Goal: Task Accomplishment & Management: Manage account settings

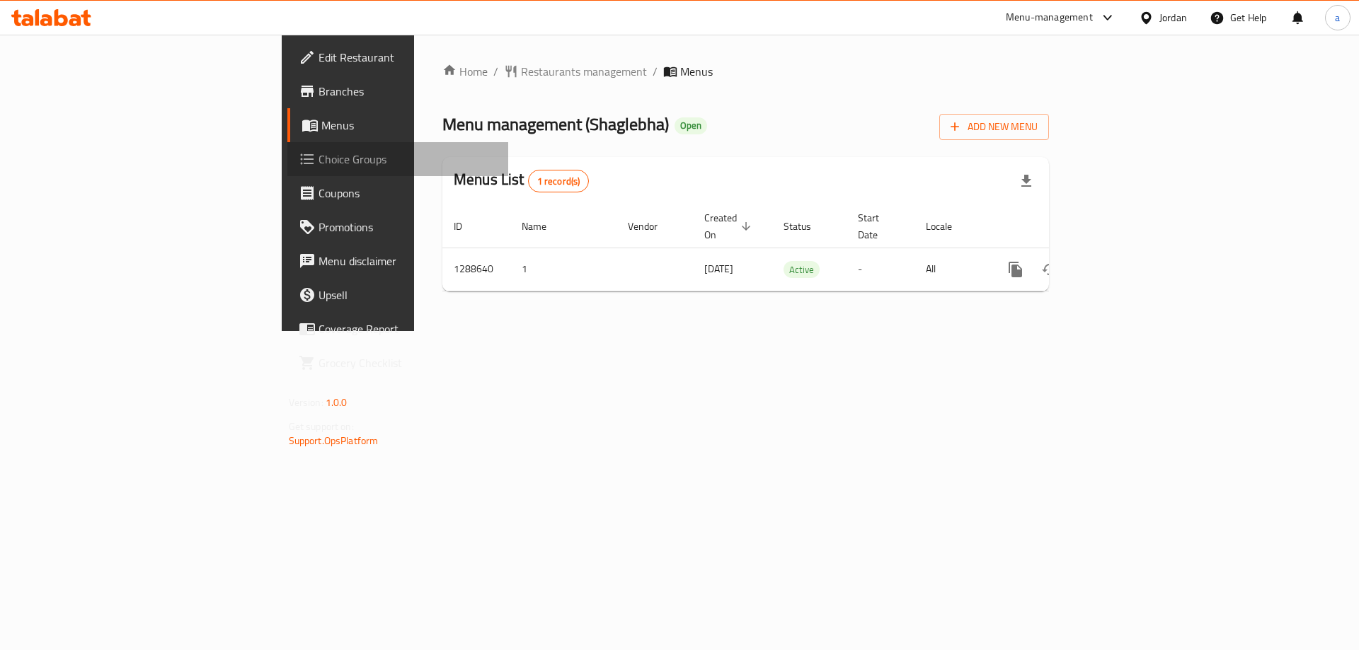
click at [318, 154] on span "Choice Groups" at bounding box center [407, 159] width 179 height 17
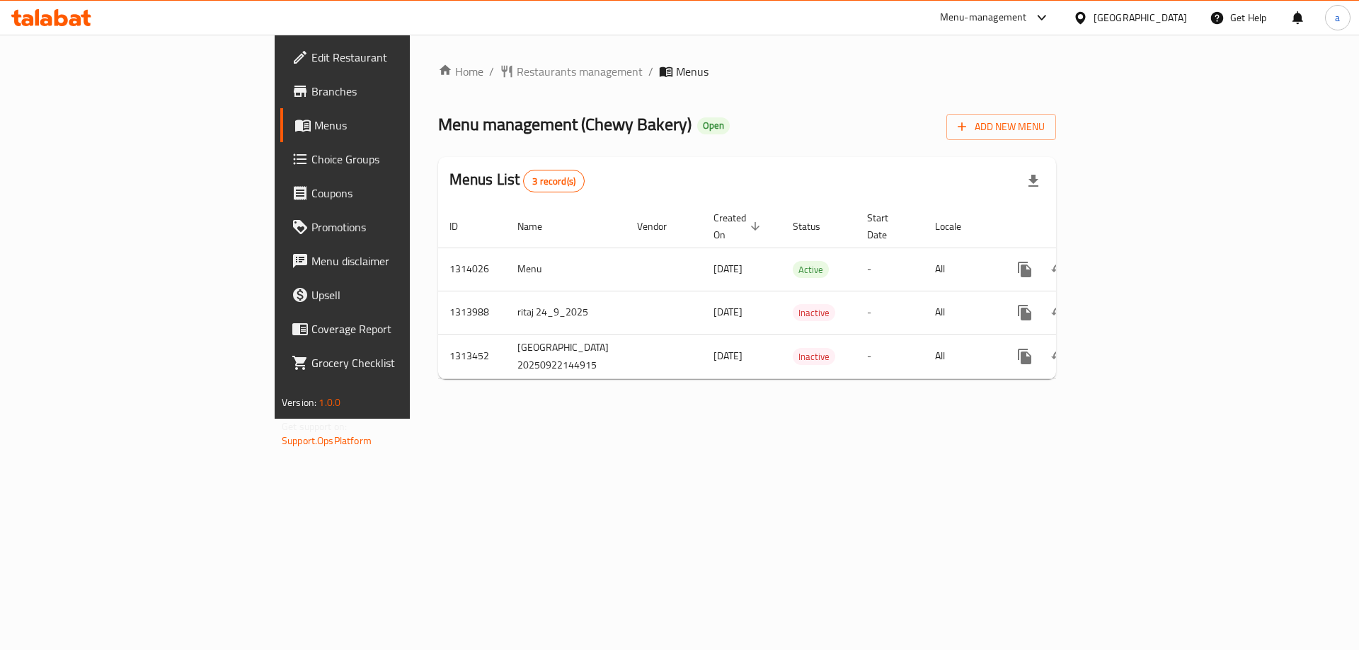
click at [311, 163] on span "Choice Groups" at bounding box center [400, 159] width 179 height 17
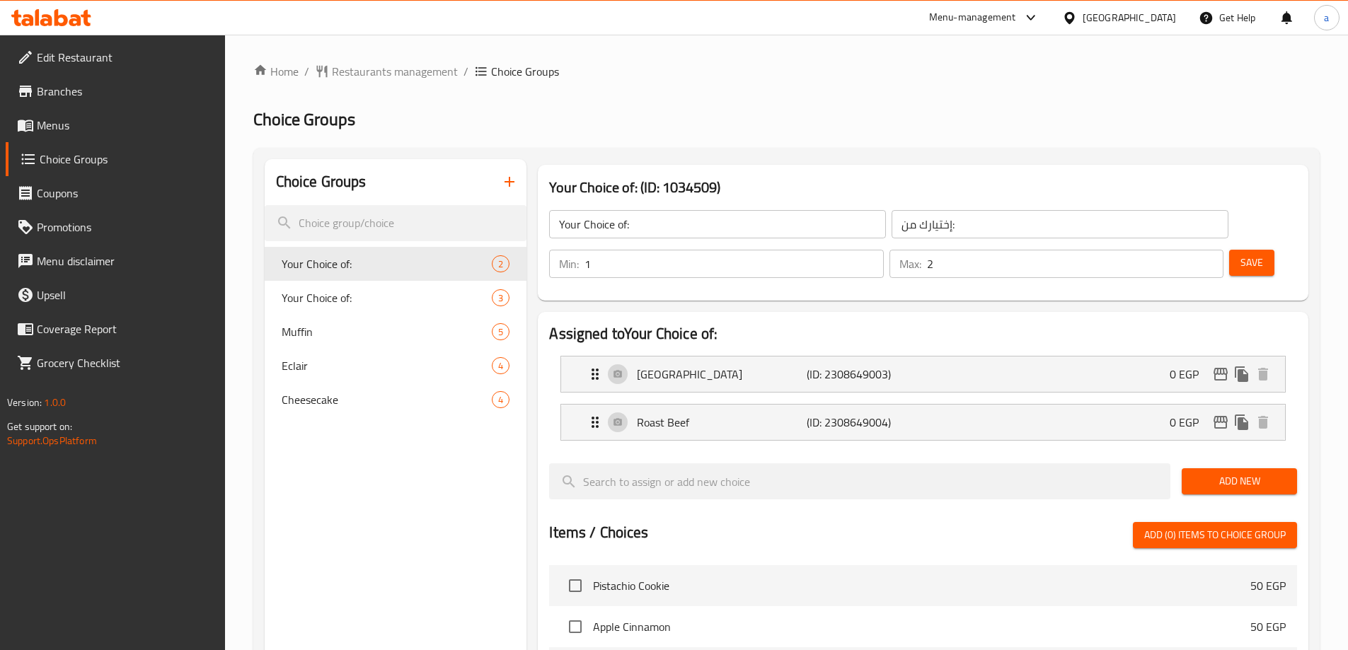
drag, startPoint x: 1182, startPoint y: 219, endPoint x: 1175, endPoint y: 217, distance: 7.6
click at [1182, 250] on input "2" at bounding box center [1075, 264] width 296 height 28
click at [1229, 250] on button "Save" at bounding box center [1251, 263] width 45 height 26
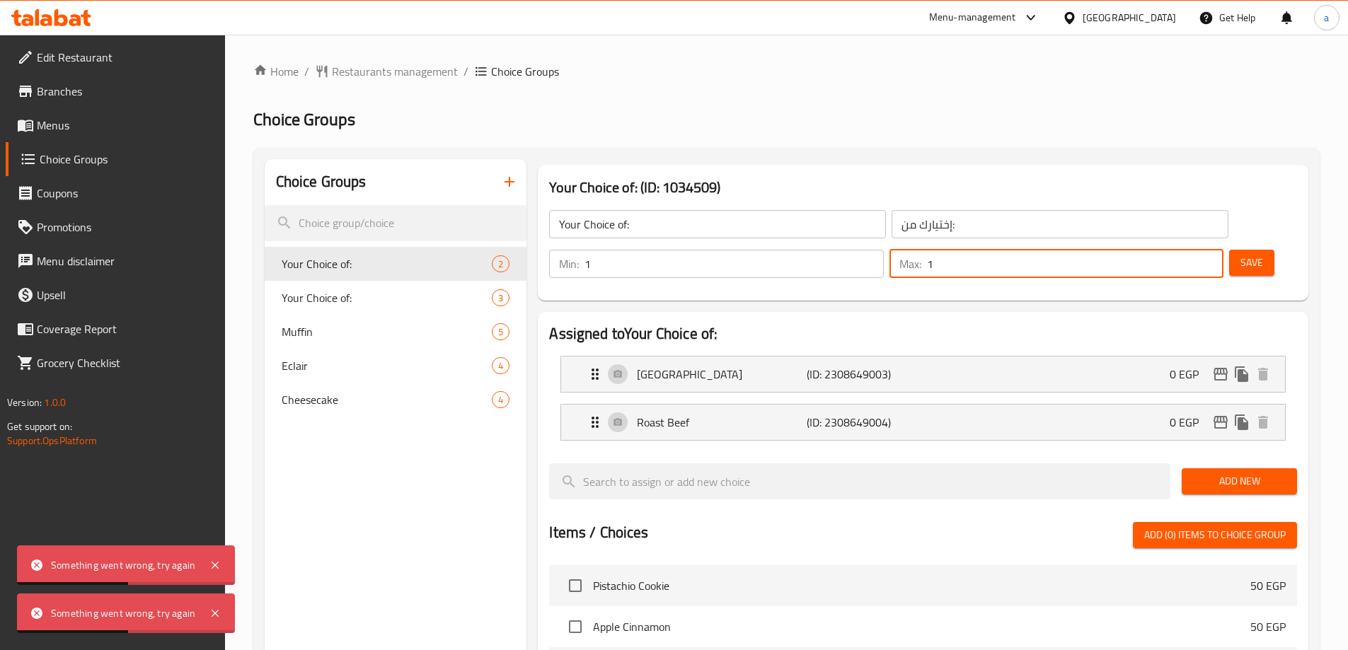
type input "1"
click at [1187, 250] on input "1" at bounding box center [1075, 264] width 296 height 28
click at [1229, 250] on button "Save" at bounding box center [1251, 263] width 45 height 26
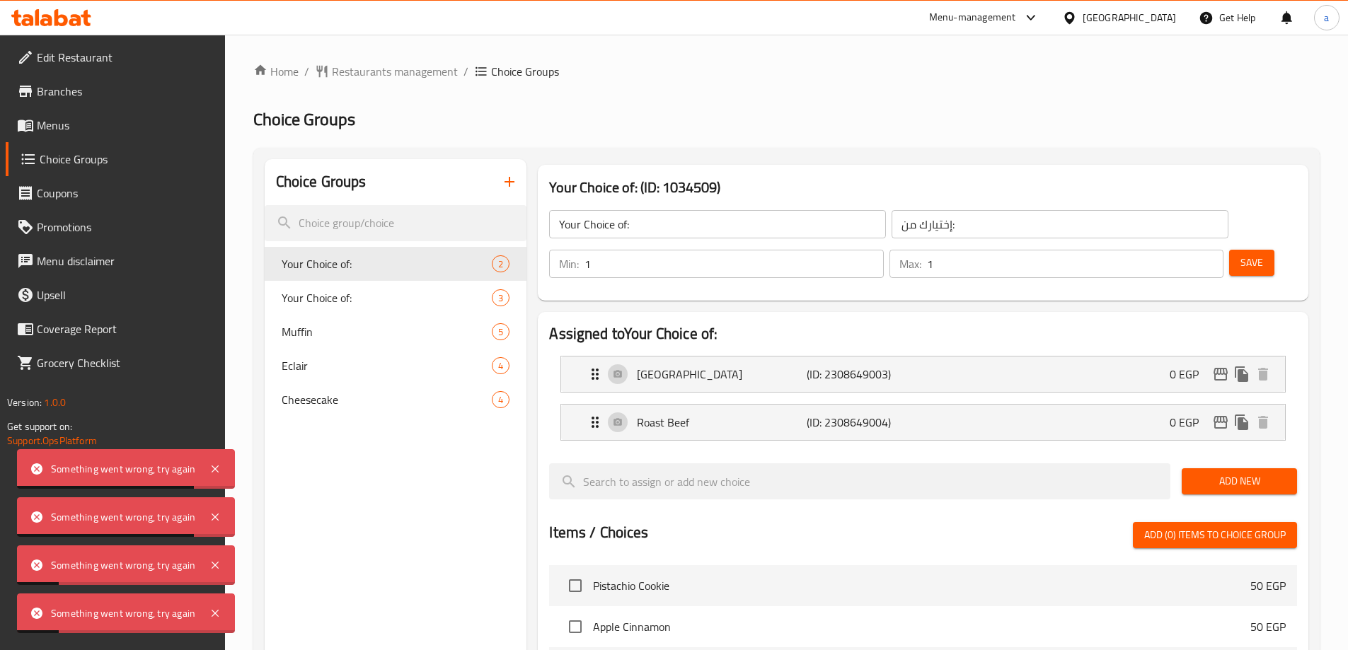
click at [1039, 14] on div at bounding box center [1027, 17] width 23 height 17
click at [1004, 160] on div "Restaurant-Management" at bounding box center [964, 157] width 111 height 16
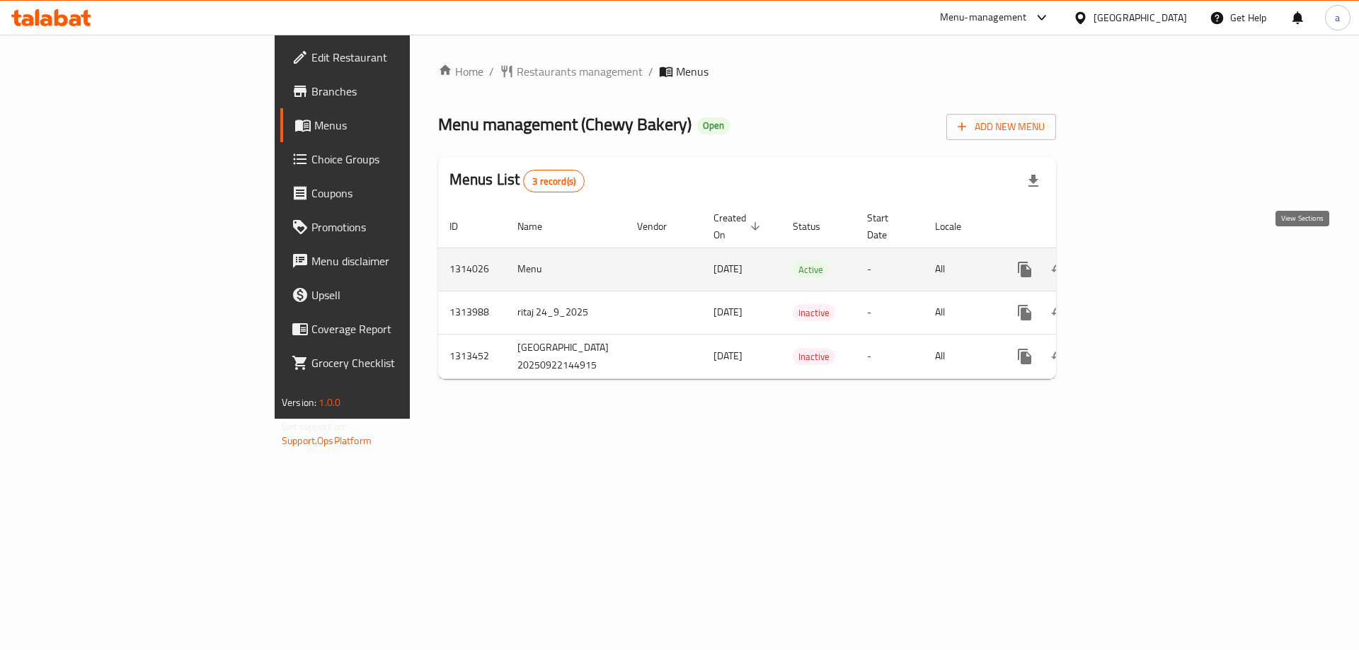
click at [1135, 261] on icon "enhanced table" at bounding box center [1126, 269] width 17 height 17
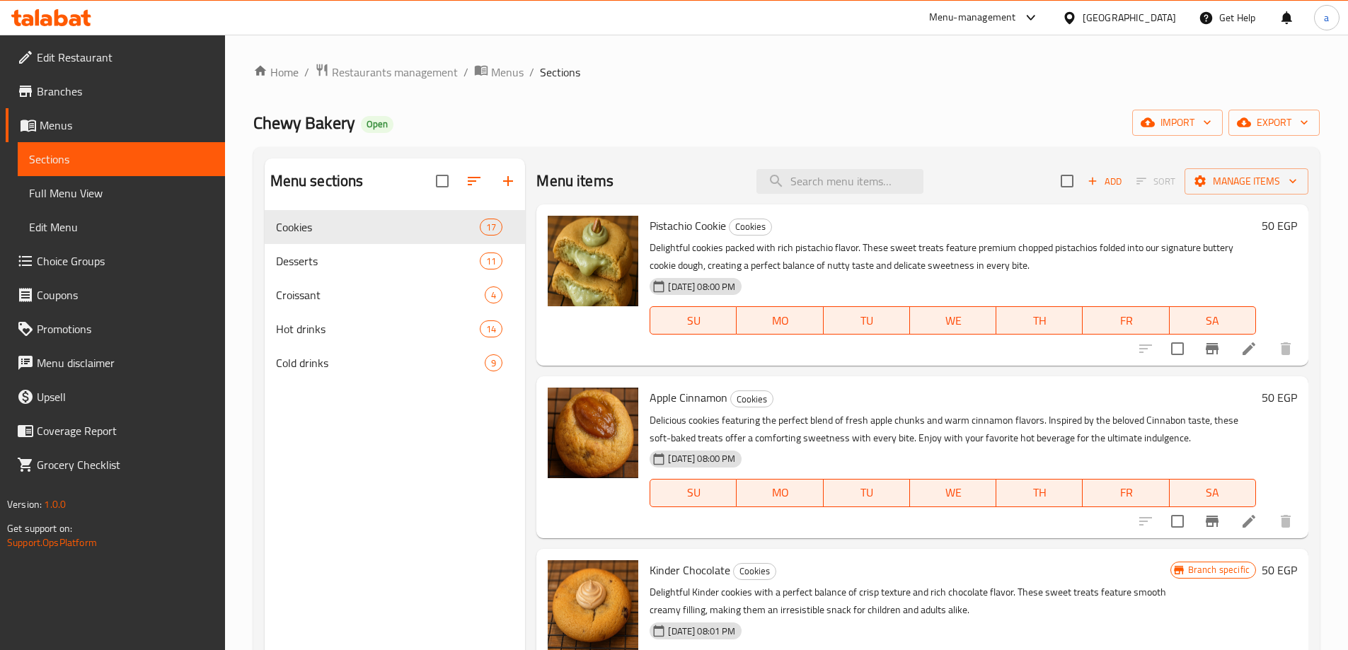
click at [75, 256] on span "Choice Groups" at bounding box center [125, 261] width 177 height 17
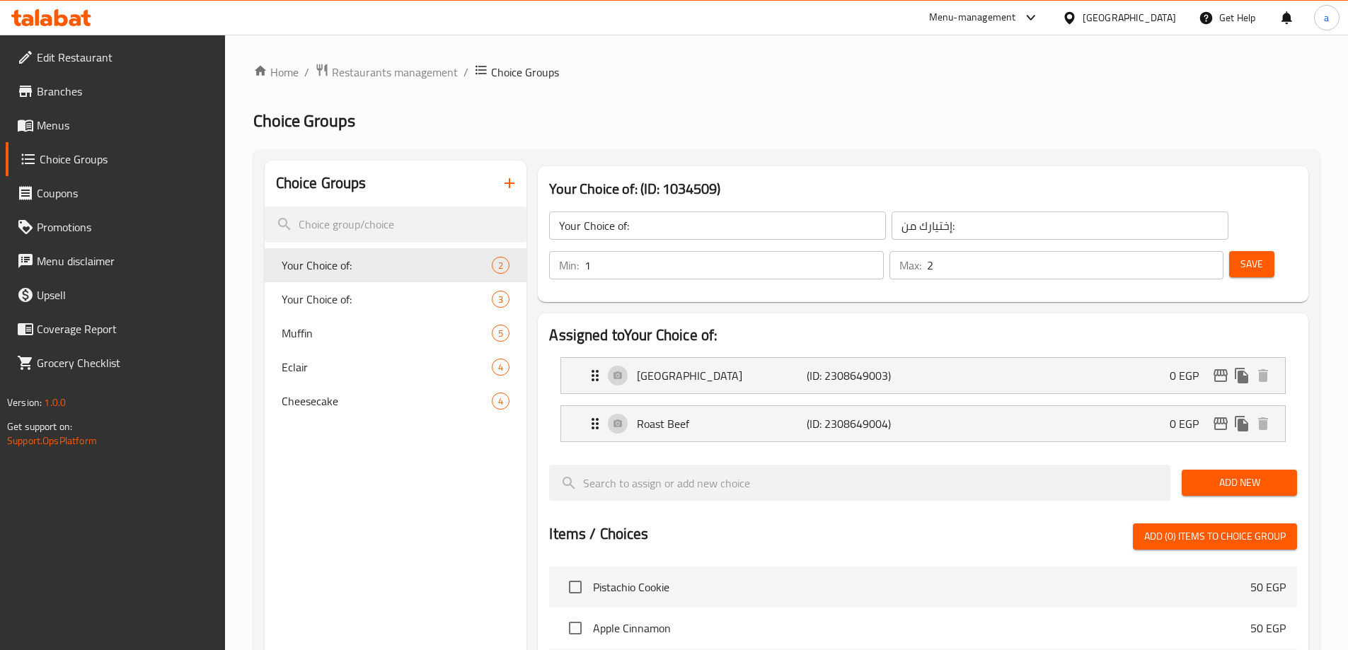
click at [1182, 251] on input "2" at bounding box center [1075, 265] width 296 height 28
click at [1229, 251] on button "Save" at bounding box center [1251, 264] width 45 height 26
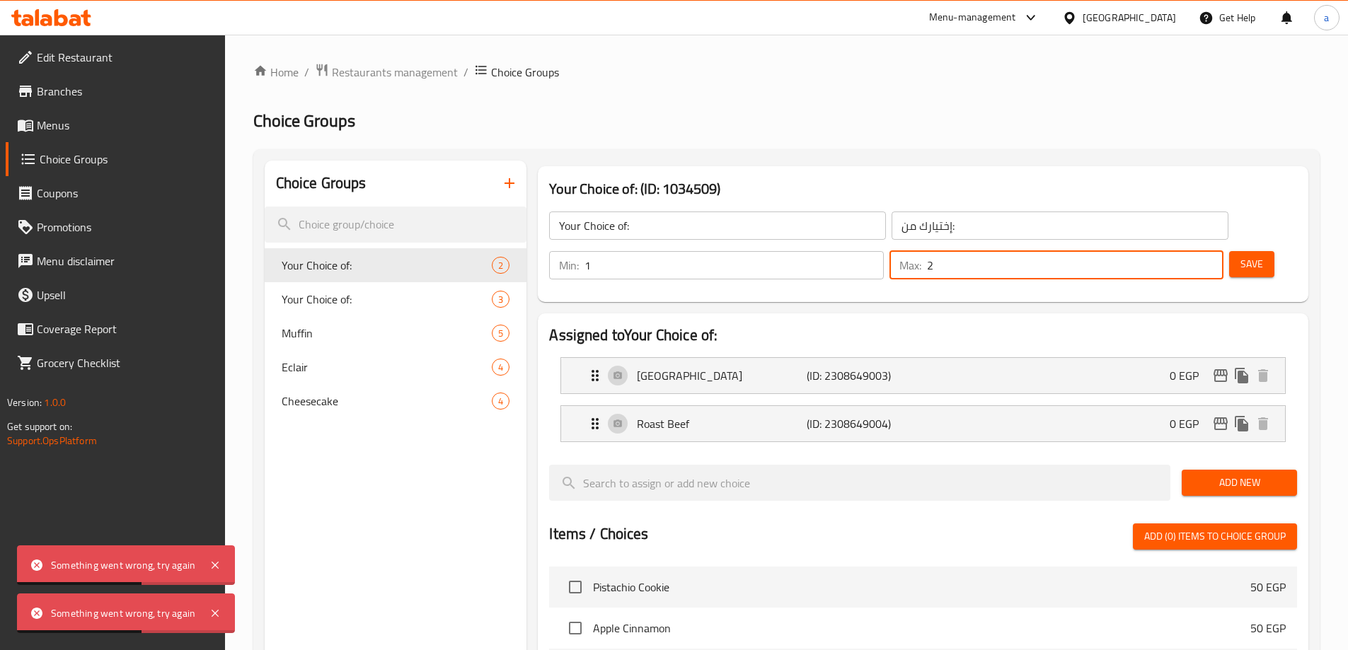
click at [1189, 251] on input "2" at bounding box center [1075, 265] width 296 height 28
type input "1"
click at [1187, 251] on input "1" at bounding box center [1075, 265] width 296 height 28
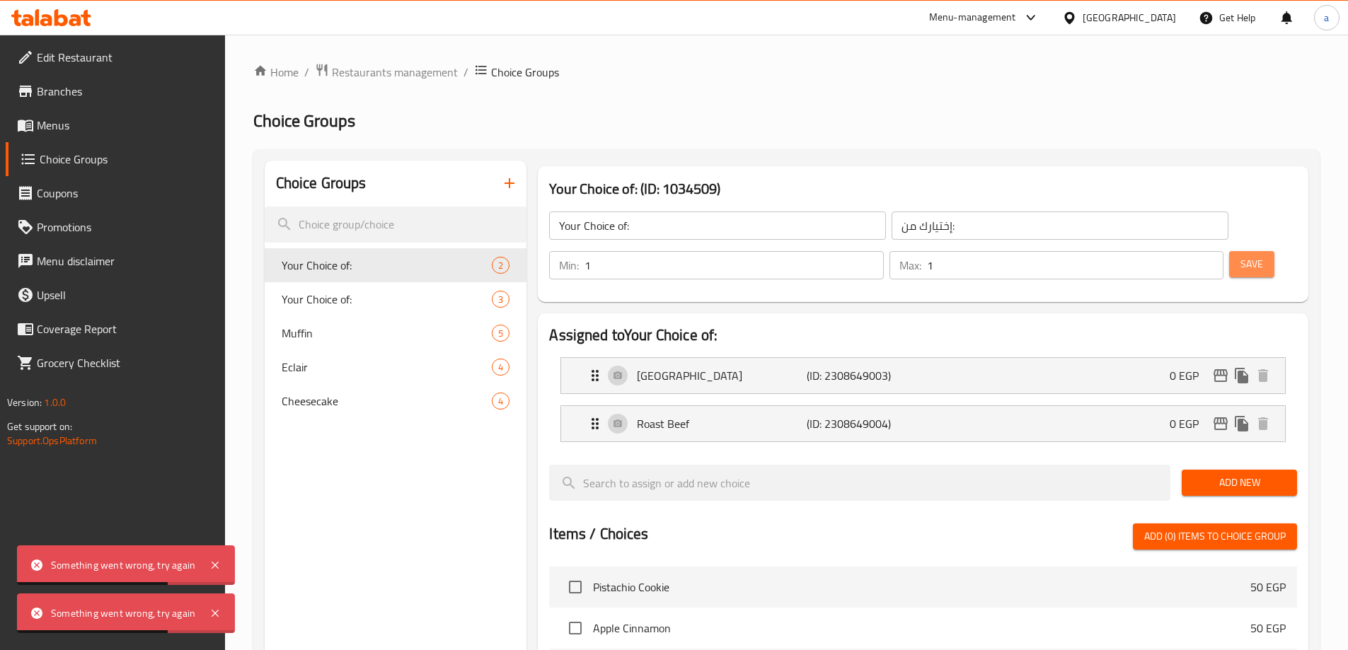
click at [1240, 255] on span "Save" at bounding box center [1251, 264] width 23 height 18
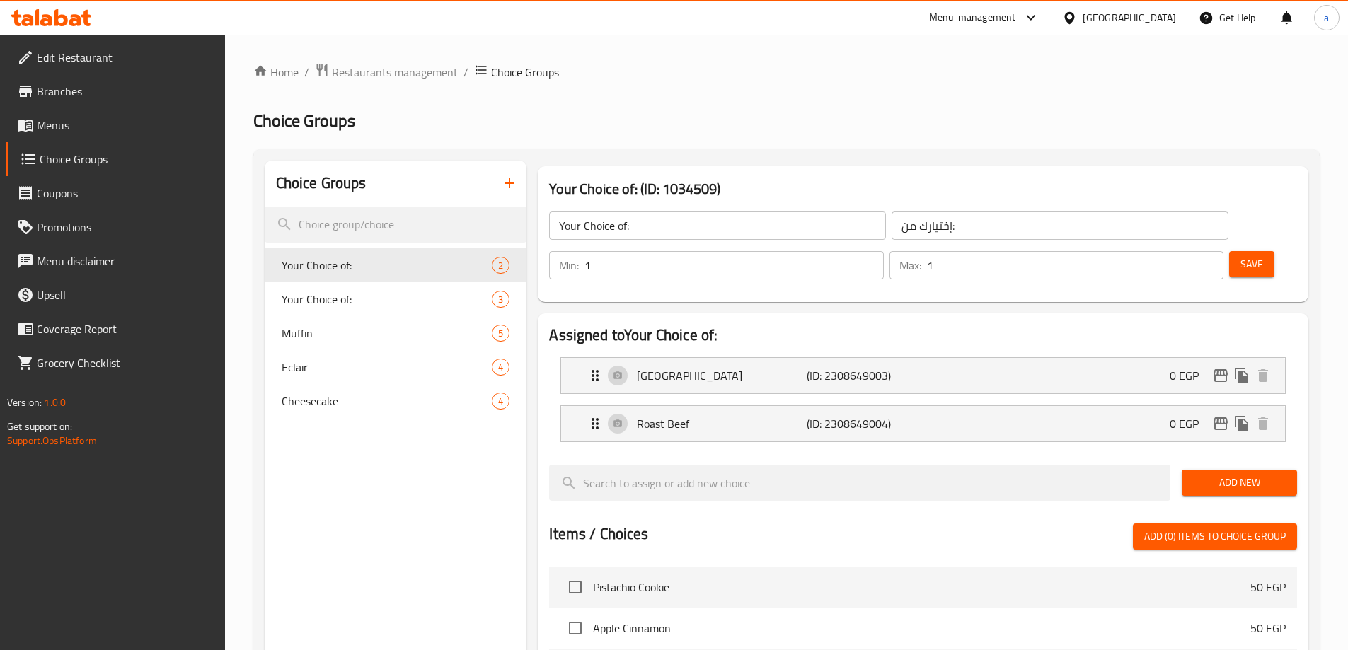
click at [761, 107] on div "Home / Restaurants management / Choice Groups Choice Groups Choice Groups Your …" at bounding box center [786, 570] width 1066 height 1015
click at [422, 232] on input "search" at bounding box center [396, 225] width 263 height 36
click at [126, 137] on link "Menus" at bounding box center [115, 125] width 219 height 34
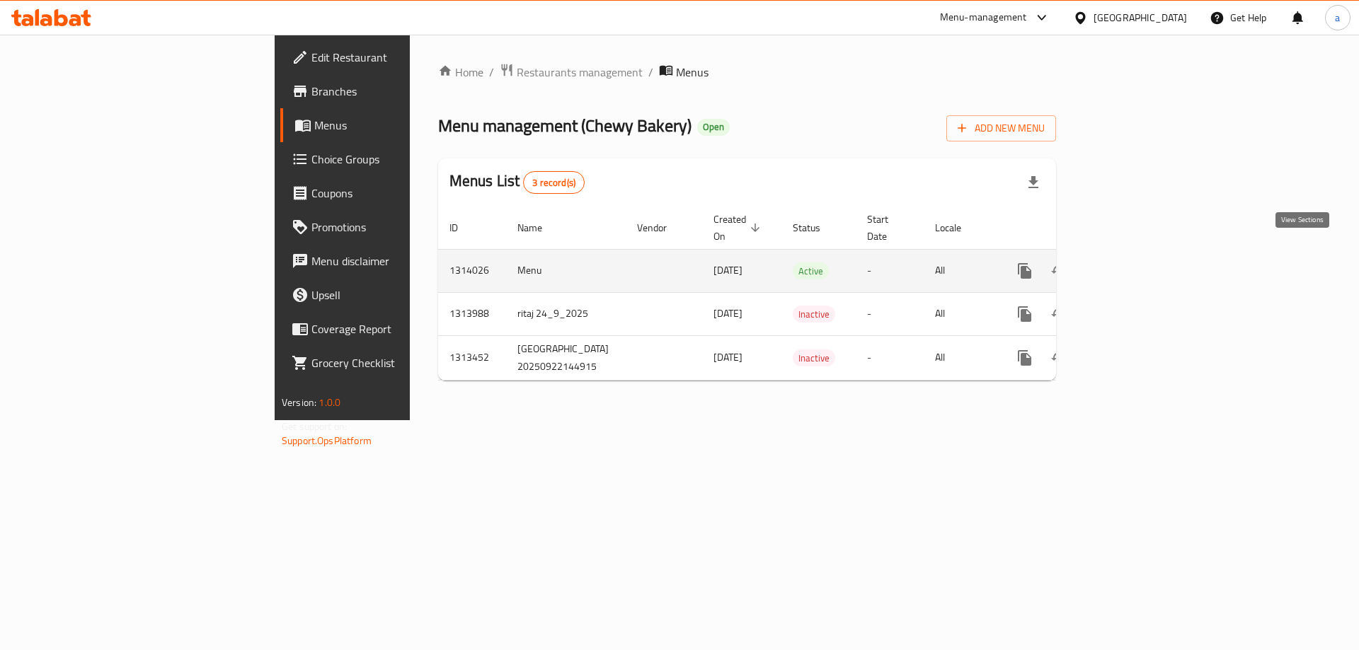
click at [1135, 263] on icon "enhanced table" at bounding box center [1126, 271] width 17 height 17
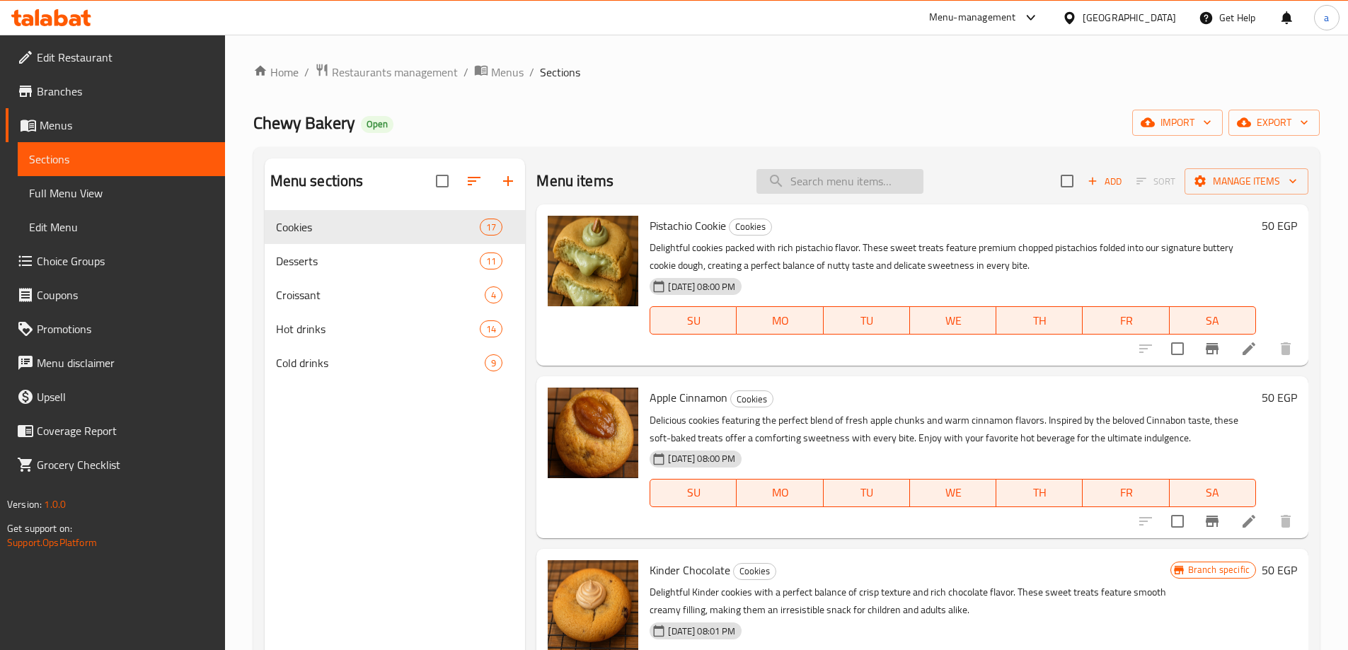
click at [783, 171] on input "search" at bounding box center [839, 181] width 167 height 25
paste input "Cinnamon Roll"
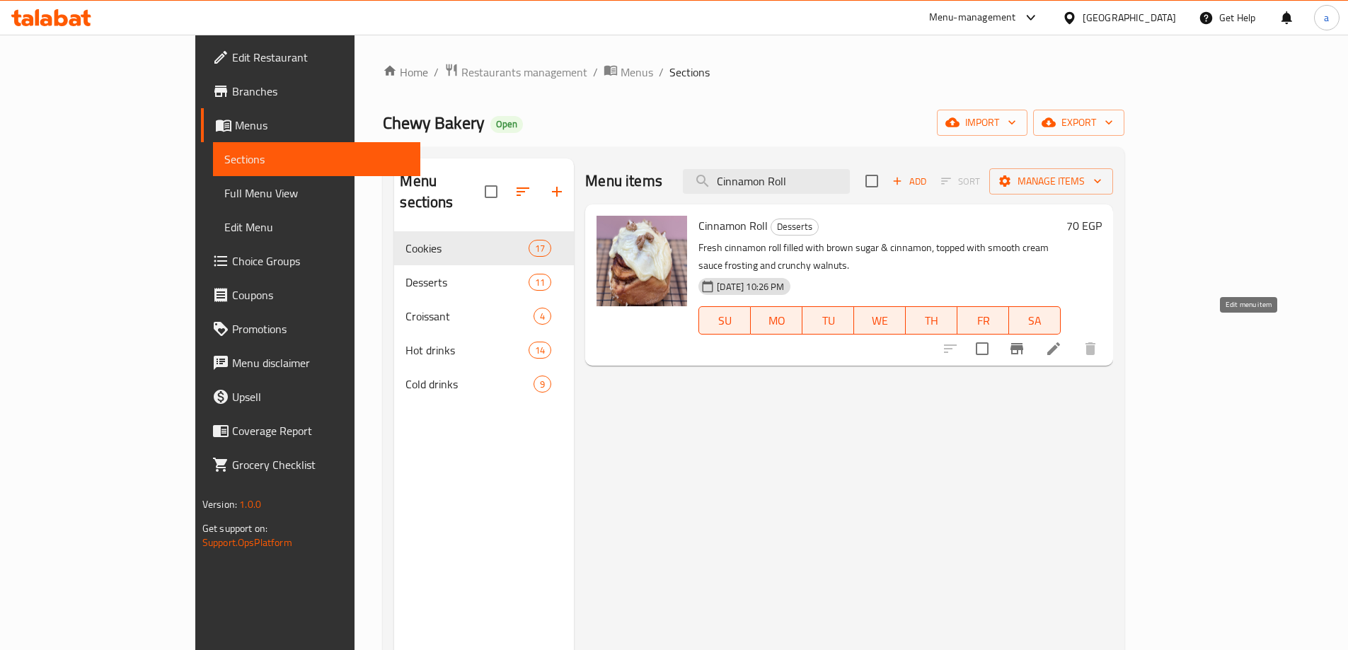
type input "Cinnamon Roll"
click at [1060, 342] on icon at bounding box center [1053, 348] width 13 height 13
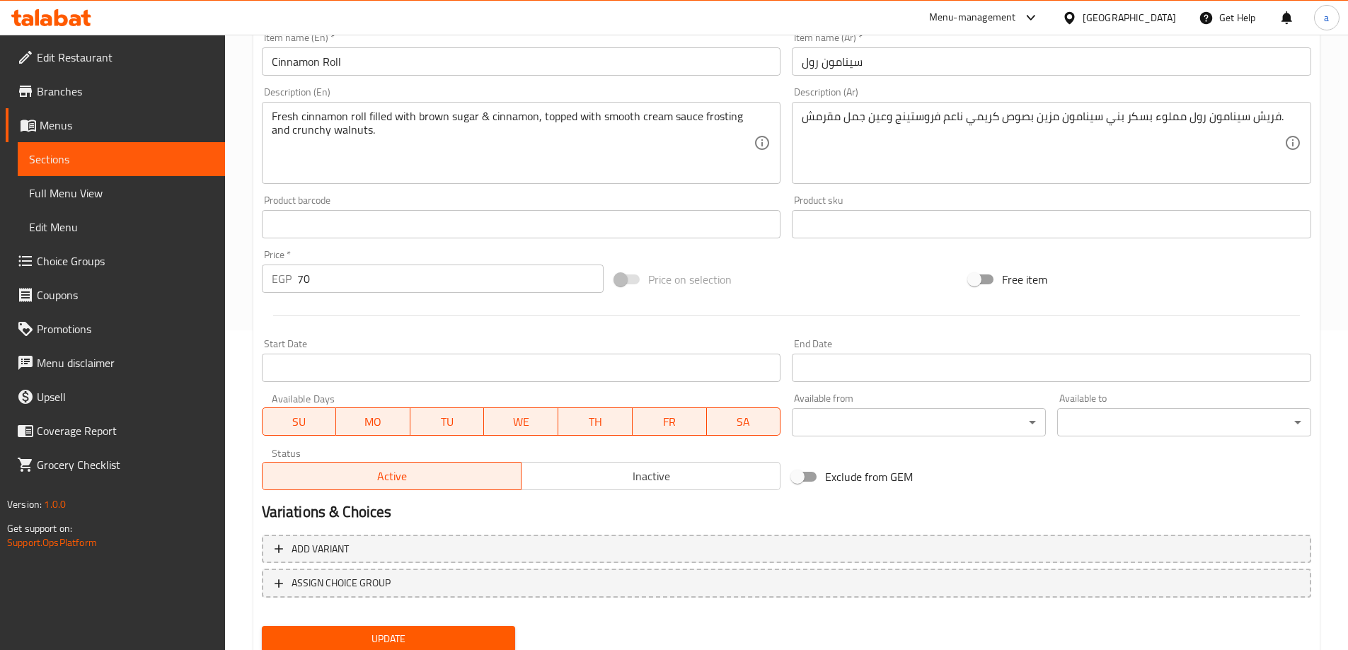
scroll to position [370, 0]
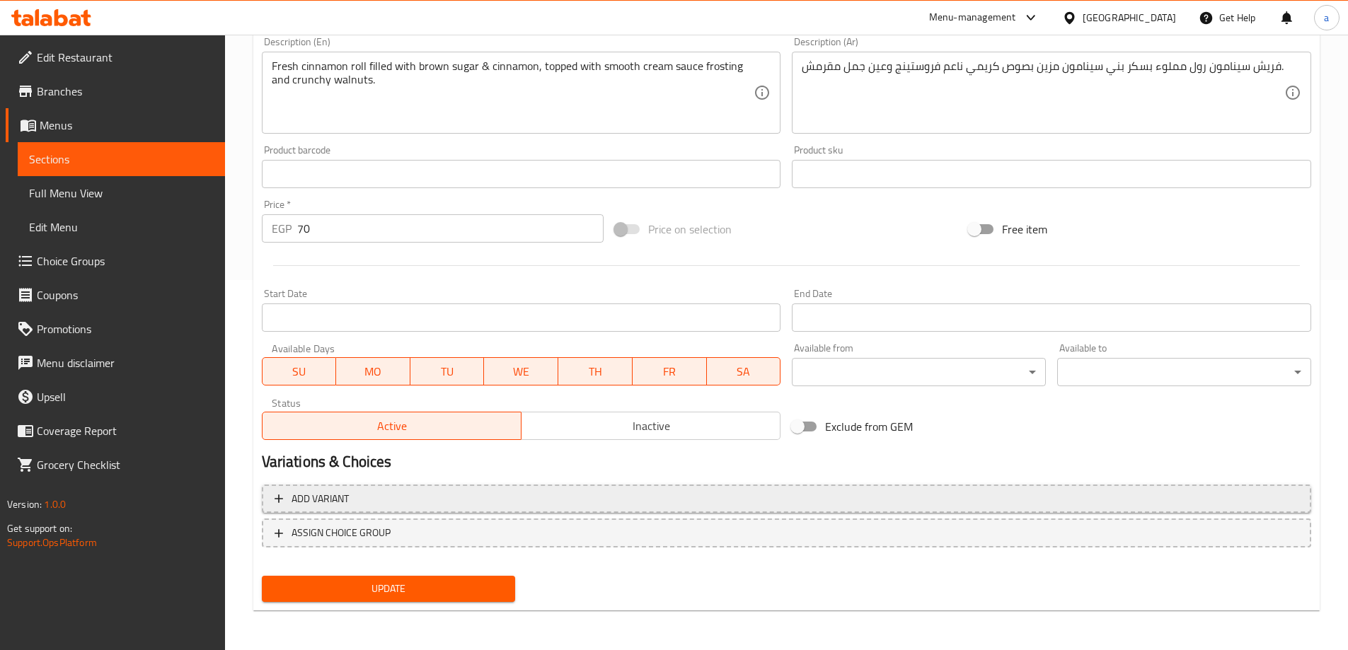
click at [383, 495] on span "Add variant" at bounding box center [787, 499] width 1024 height 18
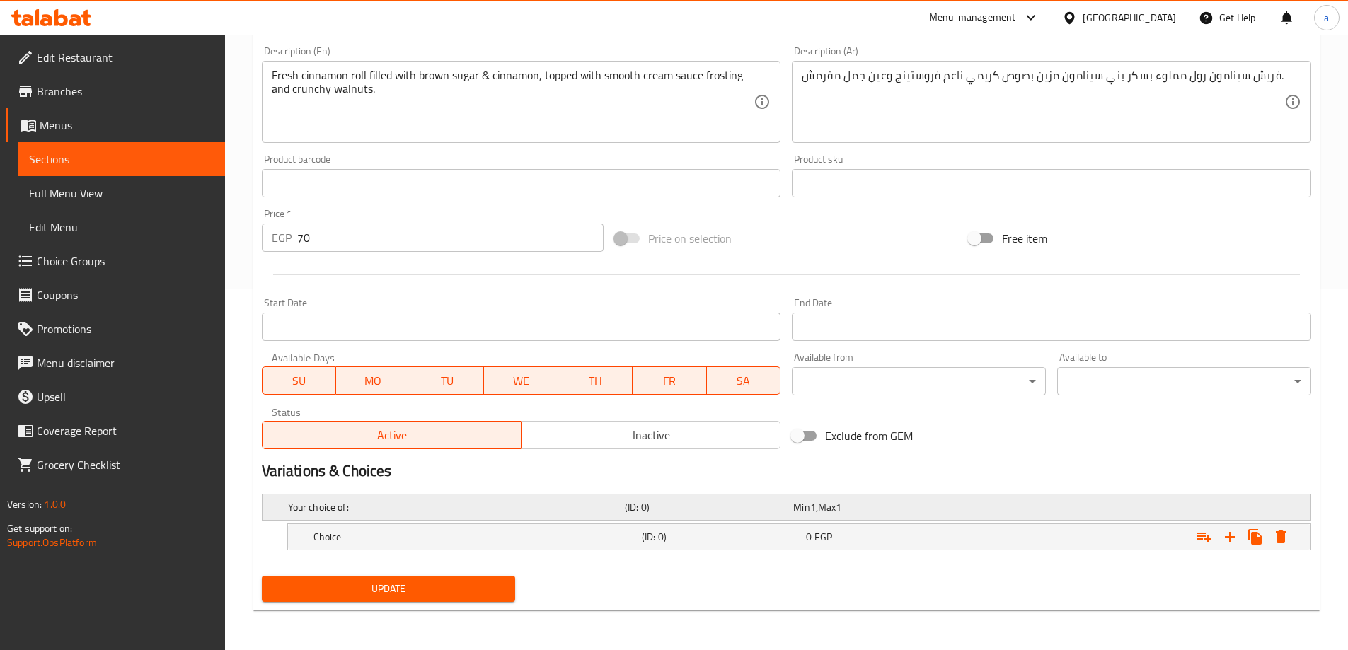
scroll to position [361, 0]
click at [346, 500] on h5 "Your choice of:" at bounding box center [453, 507] width 331 height 14
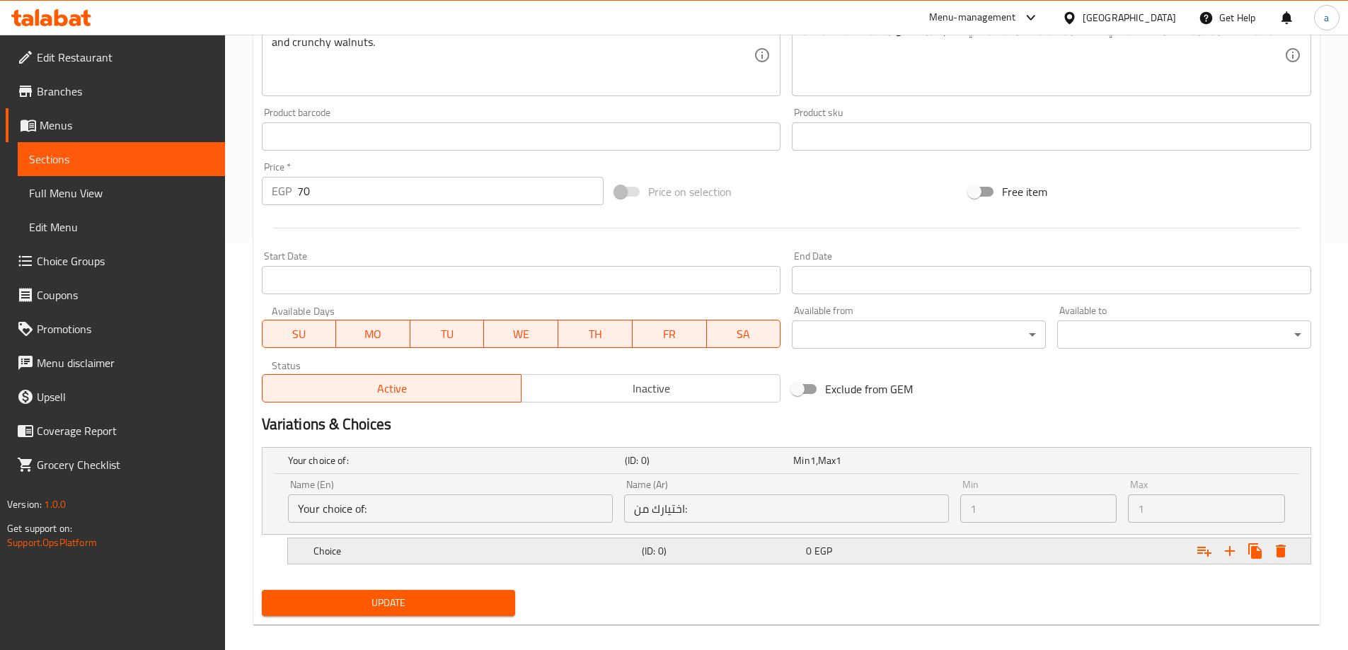
scroll to position [422, 0]
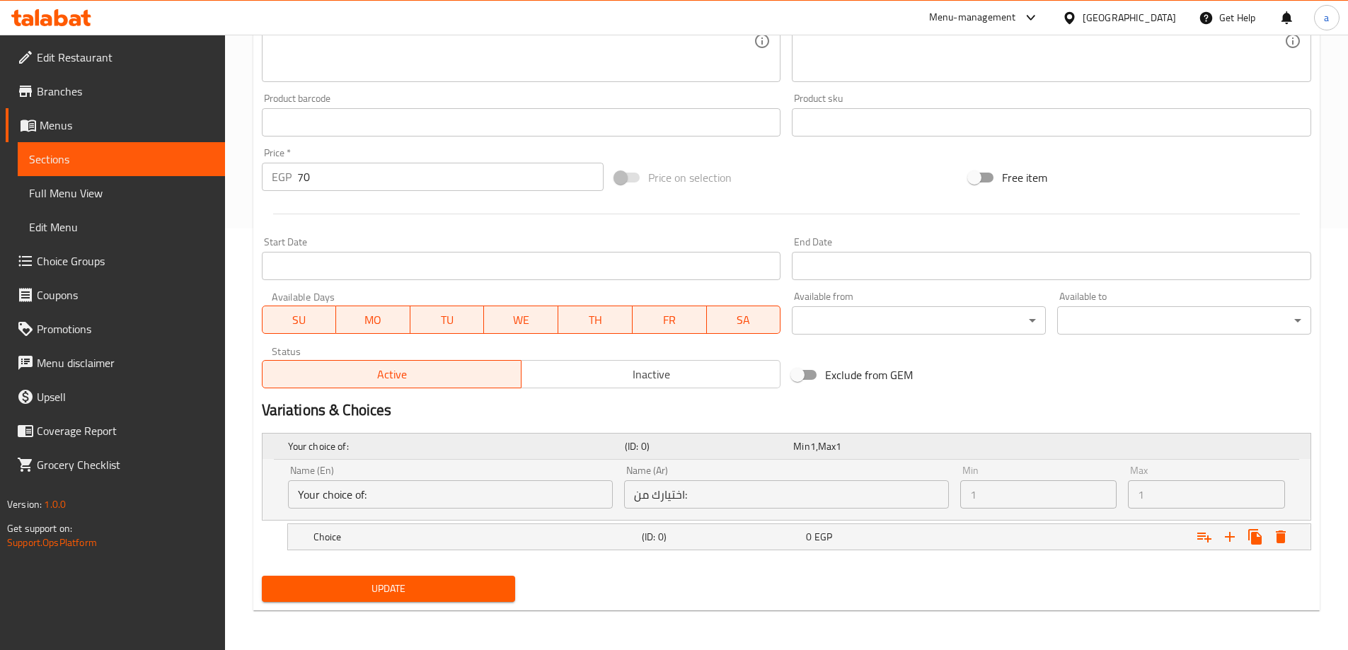
click at [381, 446] on h5 "Your choice of:" at bounding box center [453, 446] width 331 height 14
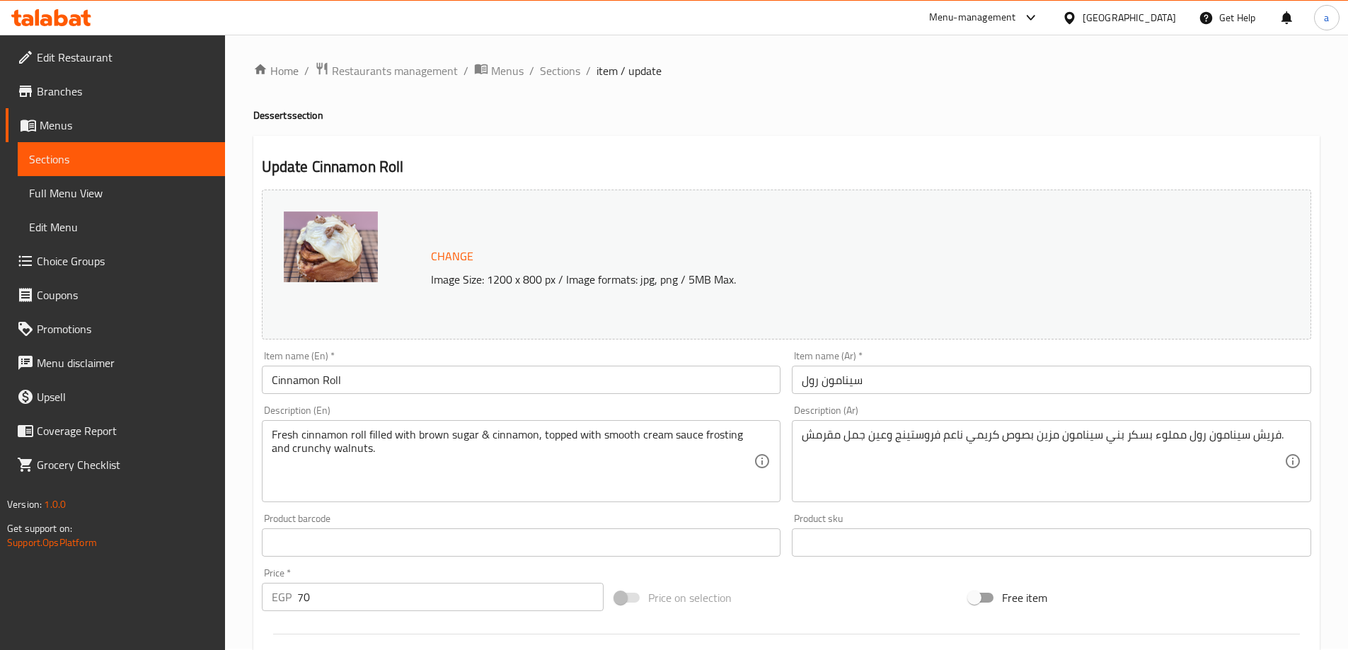
scroll to position [0, 0]
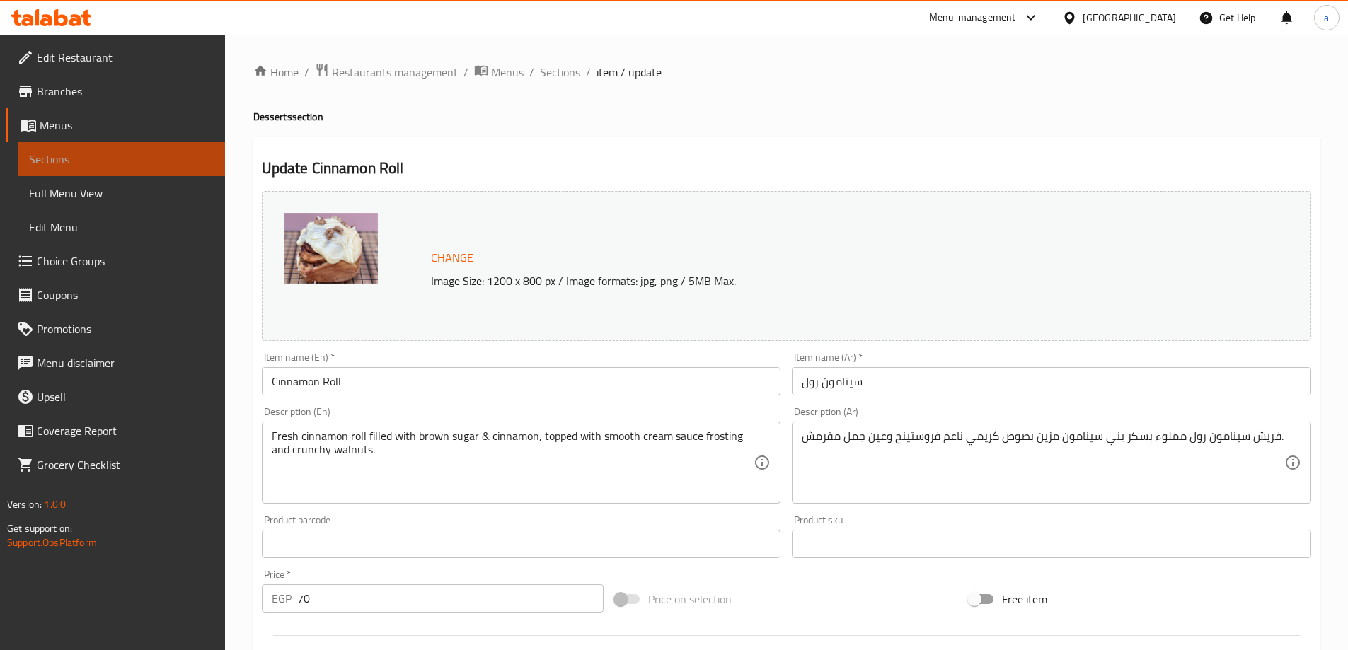
click at [154, 160] on span "Sections" at bounding box center [121, 159] width 185 height 17
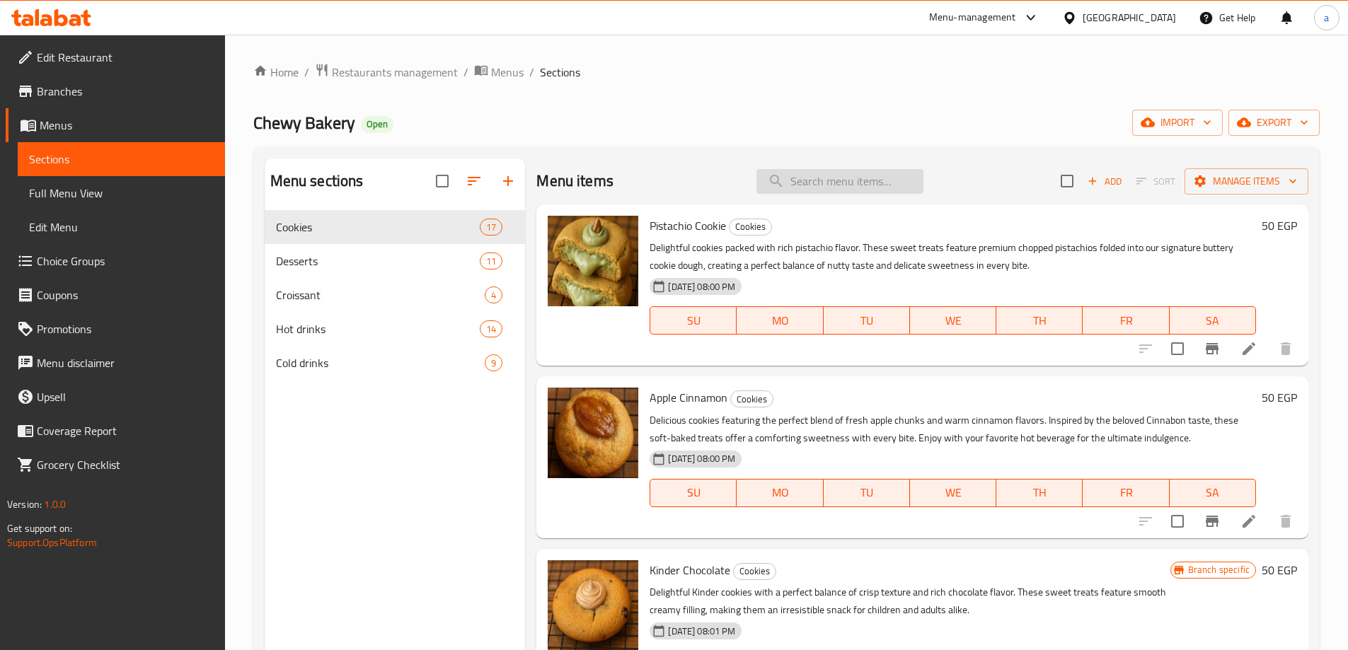
click at [812, 175] on input "search" at bounding box center [839, 181] width 167 height 25
paste input "Cinnamon Roll"
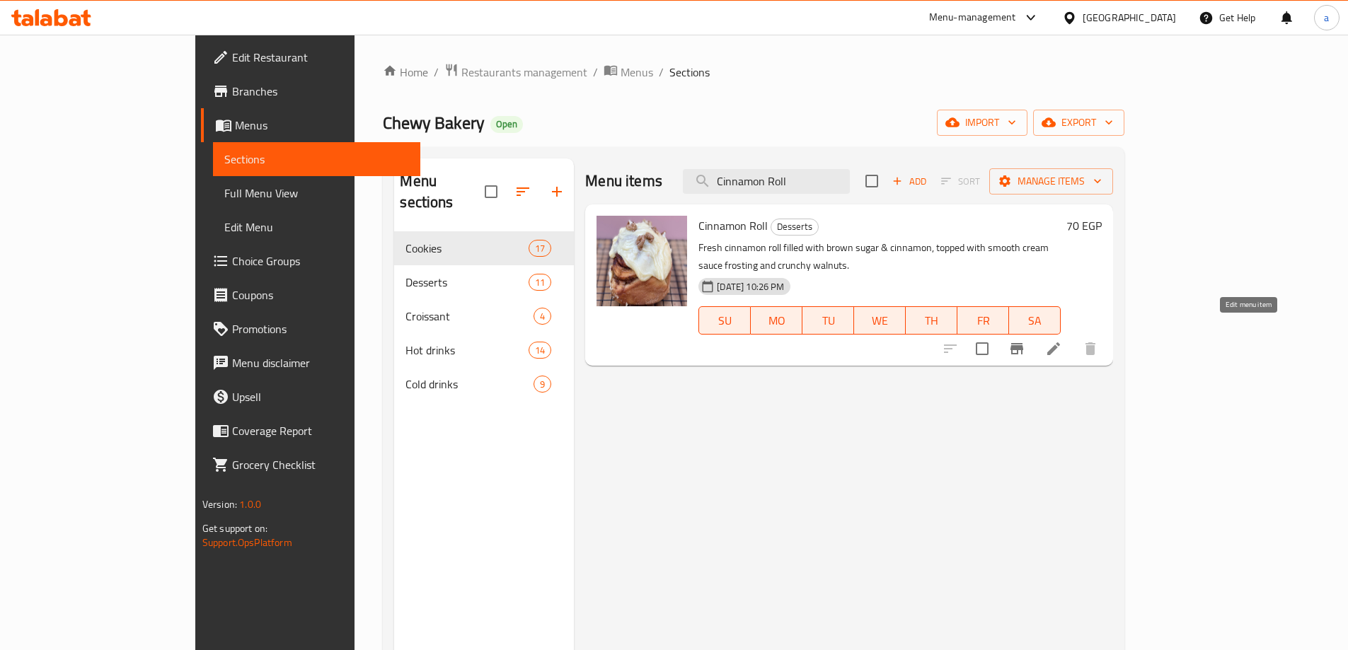
type input "Cinnamon Roll"
click at [1062, 340] on icon at bounding box center [1053, 348] width 17 height 17
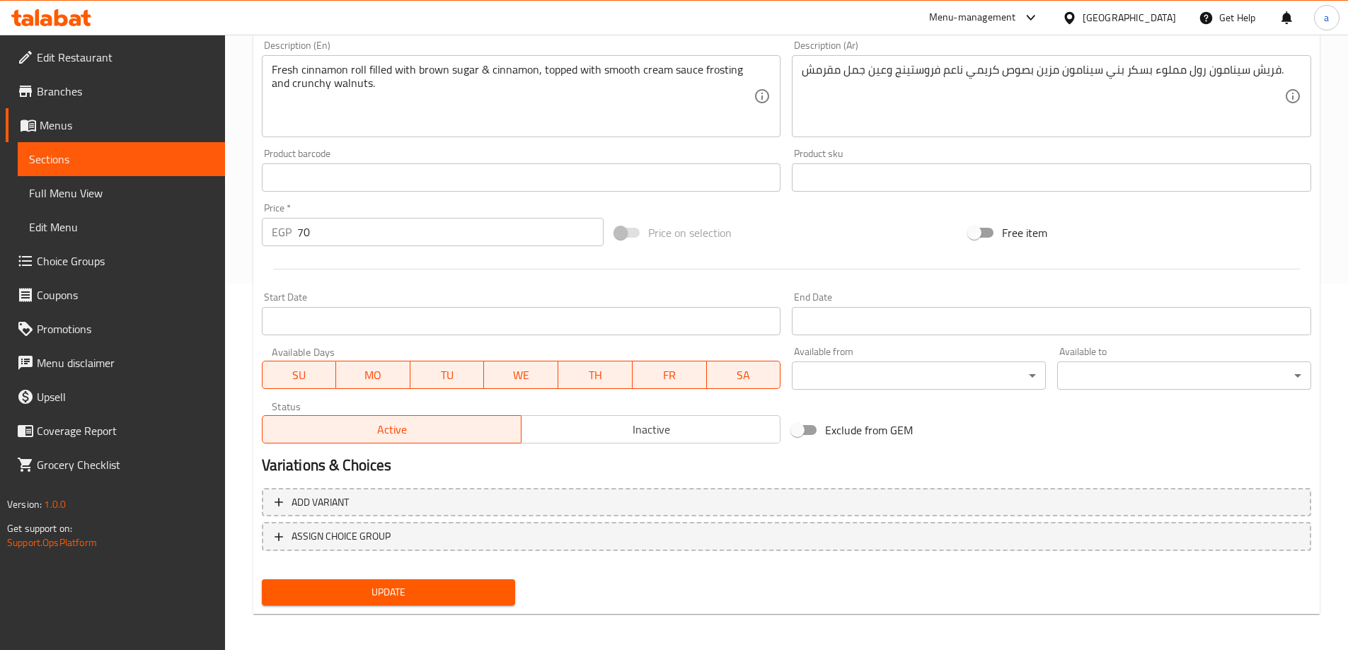
scroll to position [370, 0]
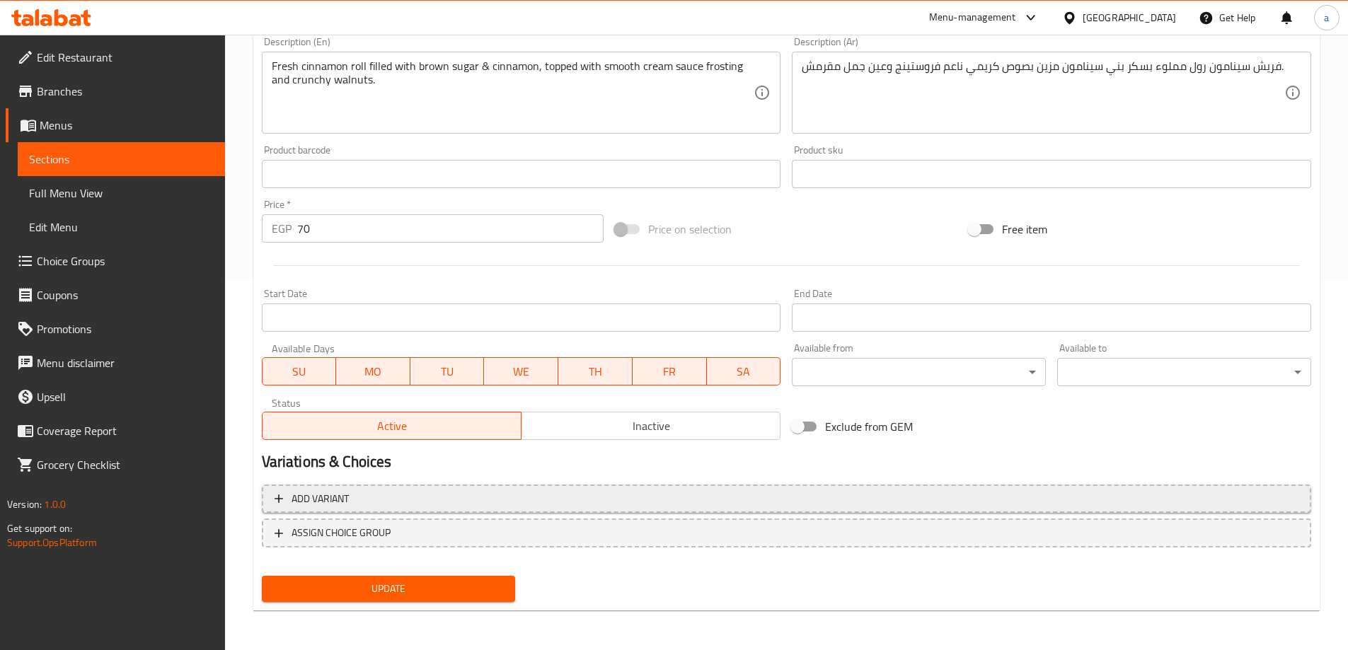
click at [309, 495] on span "Add variant" at bounding box center [320, 499] width 57 height 18
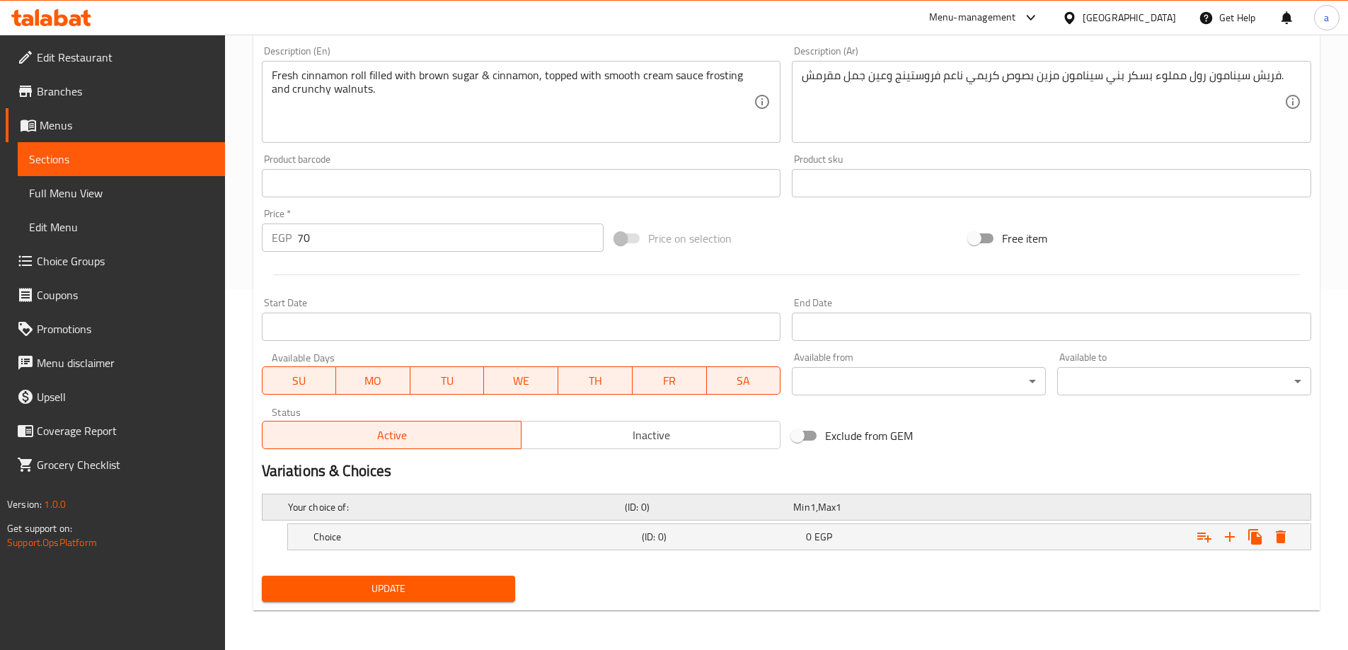
click at [388, 494] on div "Your choice of: (ID: 0) Min 1 , Max 1" at bounding box center [790, 507] width 1011 height 31
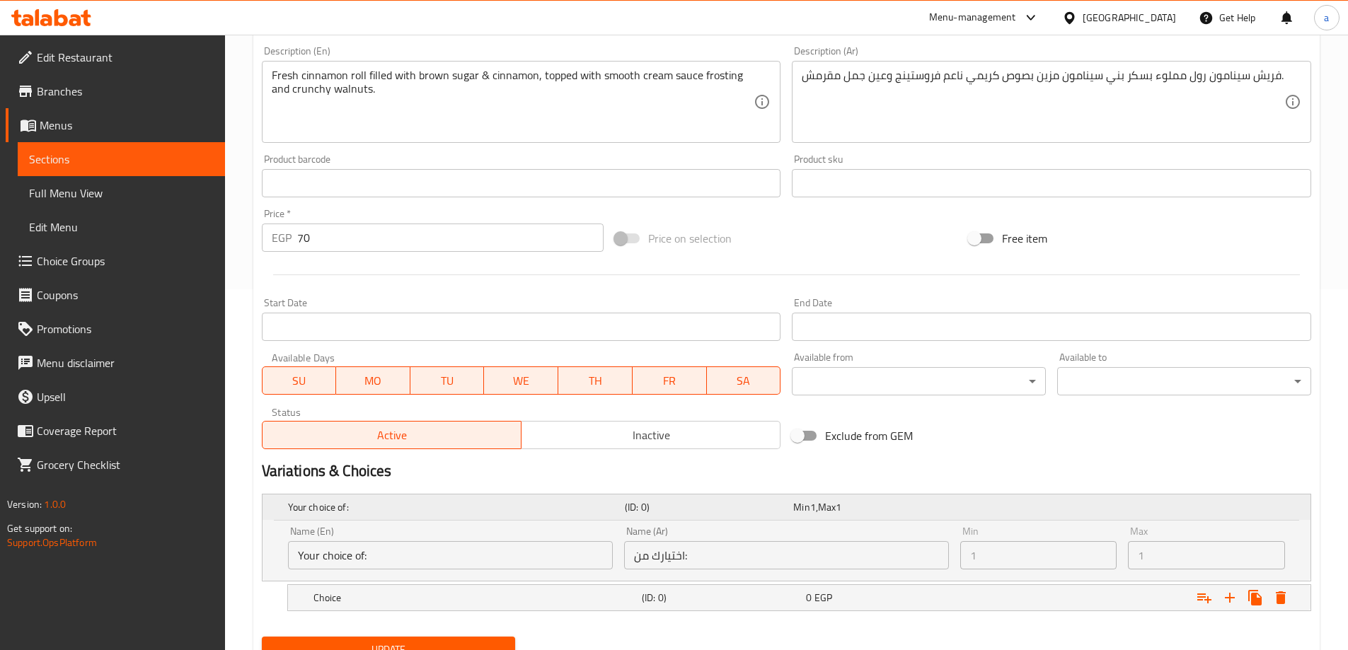
click at [391, 504] on h5 "Your choice of:" at bounding box center [453, 507] width 331 height 14
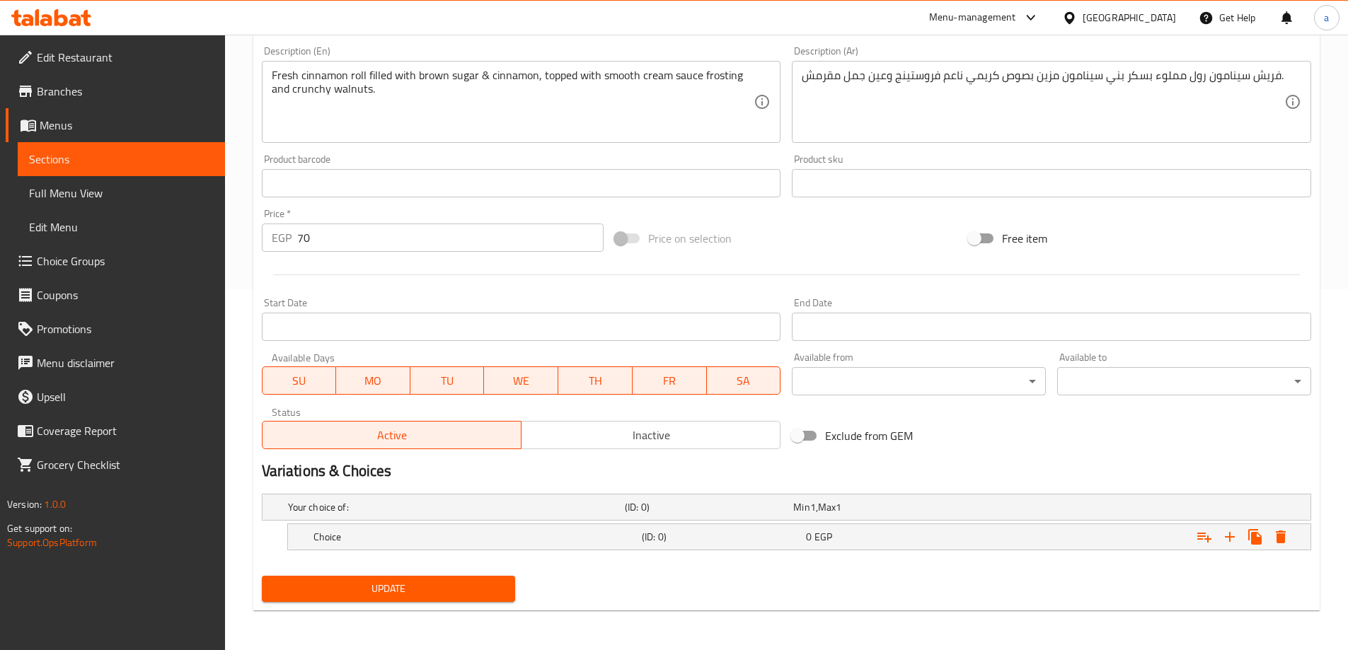
click at [514, 460] on div "Variations & Choices" at bounding box center [786, 471] width 1061 height 33
click at [535, 502] on h5 "Your choice of:" at bounding box center [453, 507] width 331 height 14
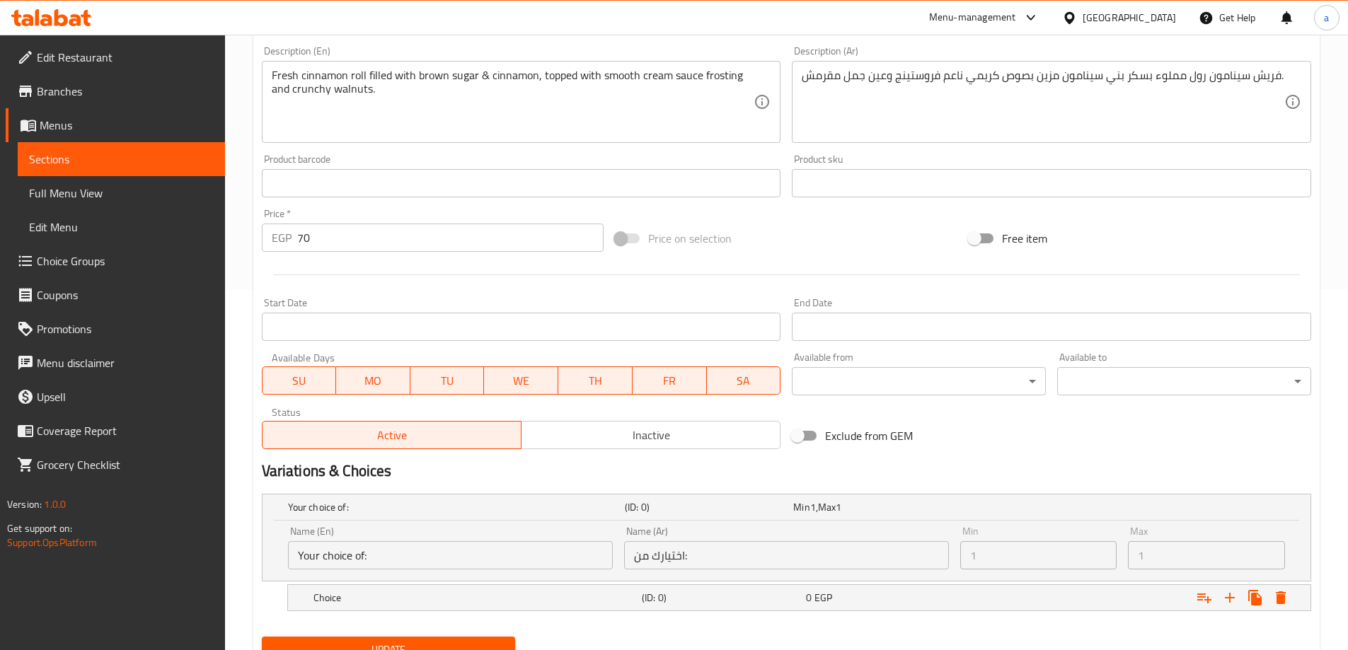
scroll to position [422, 0]
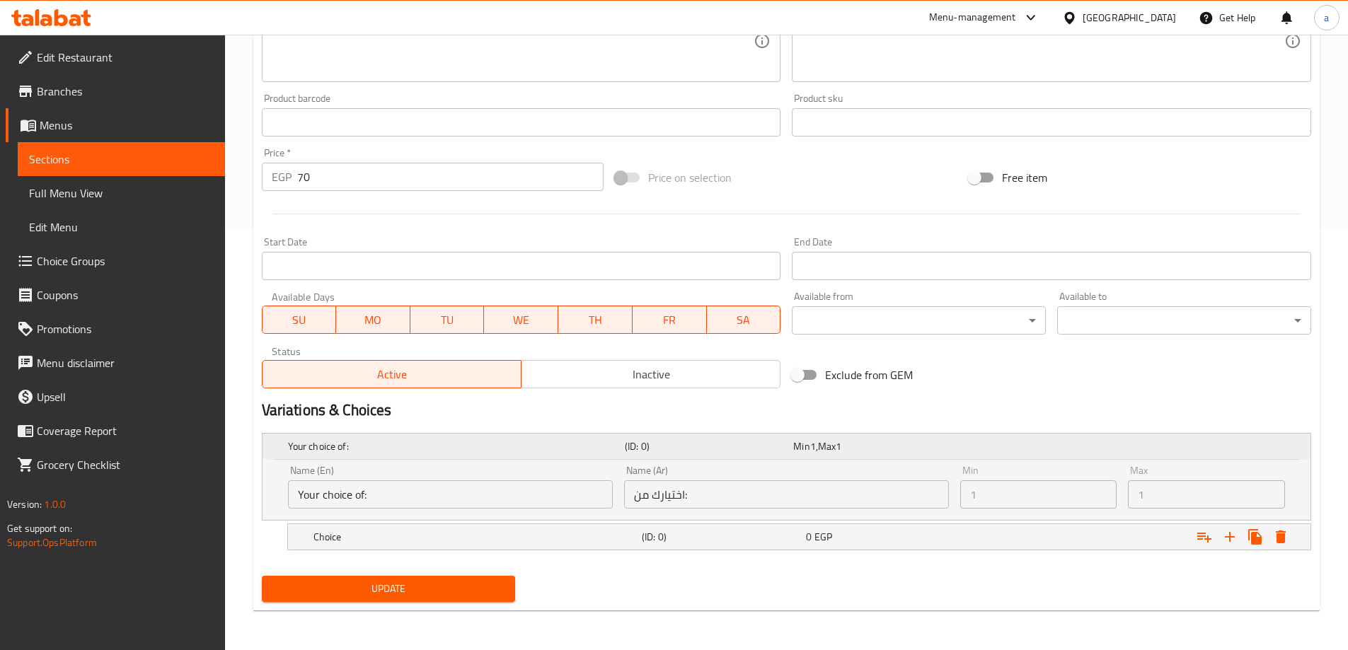
click at [502, 447] on h5 "Your choice of:" at bounding box center [453, 446] width 331 height 14
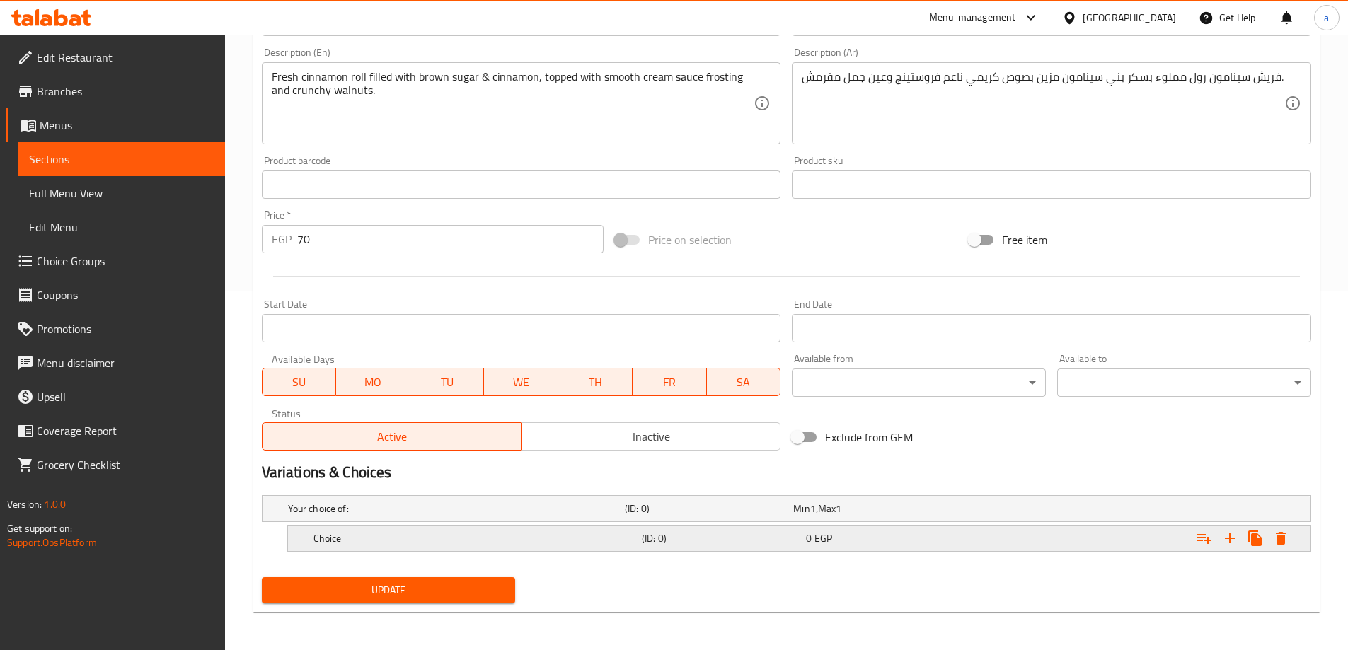
scroll to position [361, 0]
click at [352, 545] on div "Choice" at bounding box center [475, 537] width 328 height 20
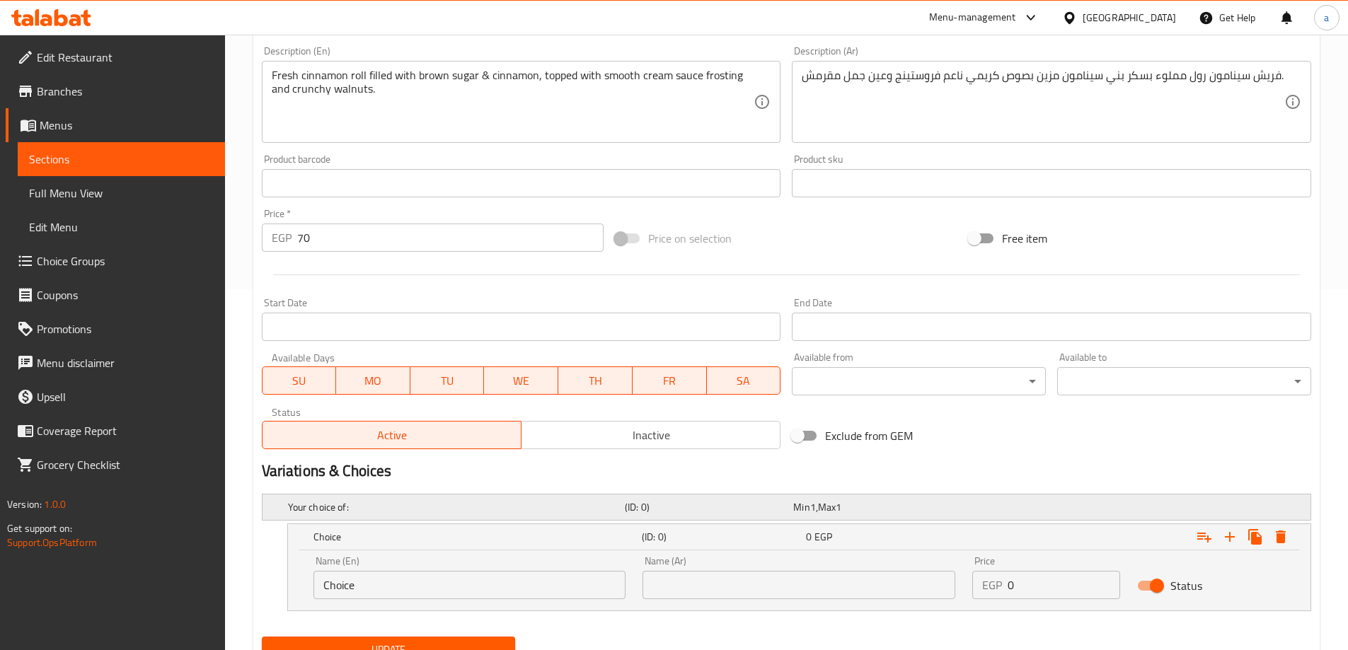
scroll to position [422, 0]
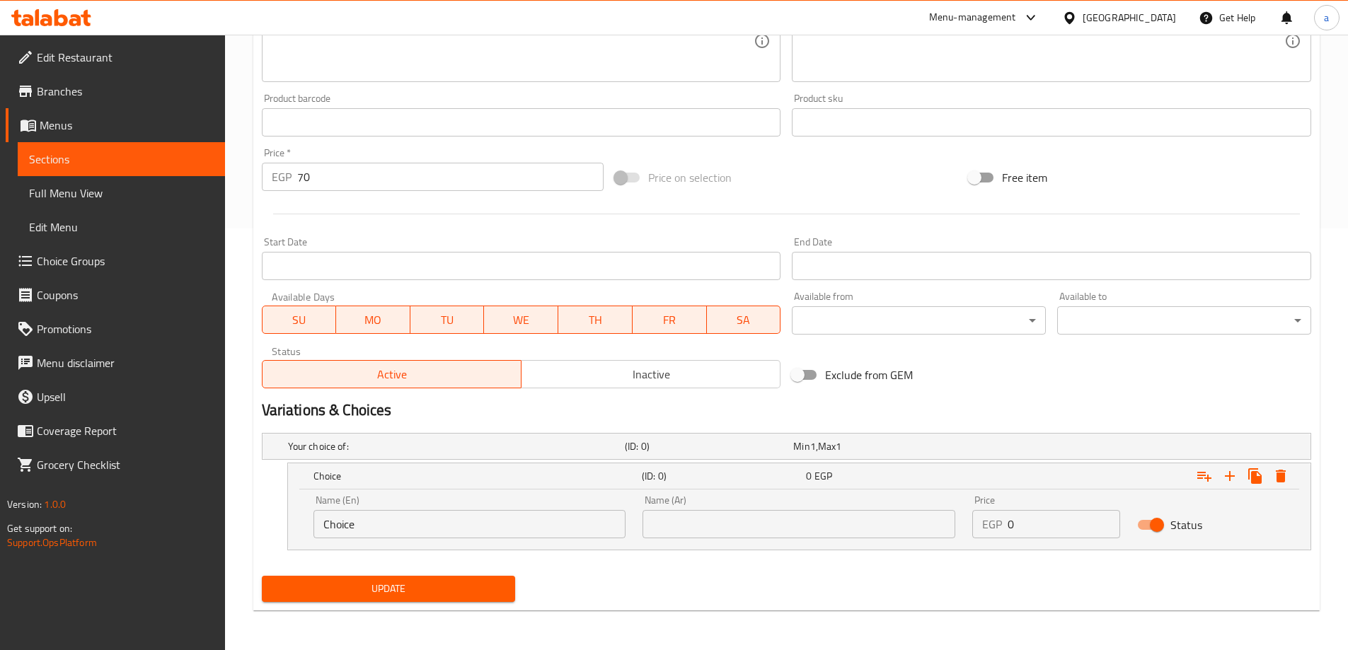
click at [358, 519] on input "Choice" at bounding box center [469, 524] width 313 height 28
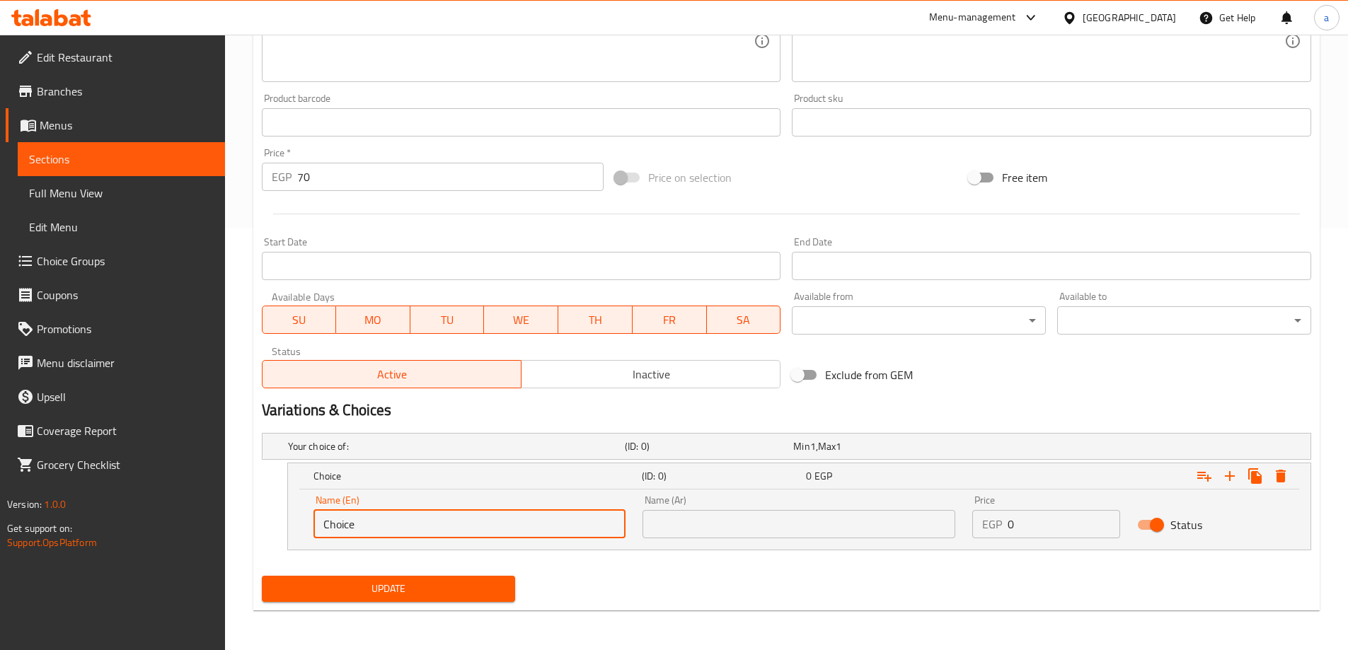
click at [358, 519] on input "Choice" at bounding box center [469, 524] width 313 height 28
type input "df"
click at [464, 493] on div "Name (En) df Name (En)" at bounding box center [470, 517] width 330 height 60
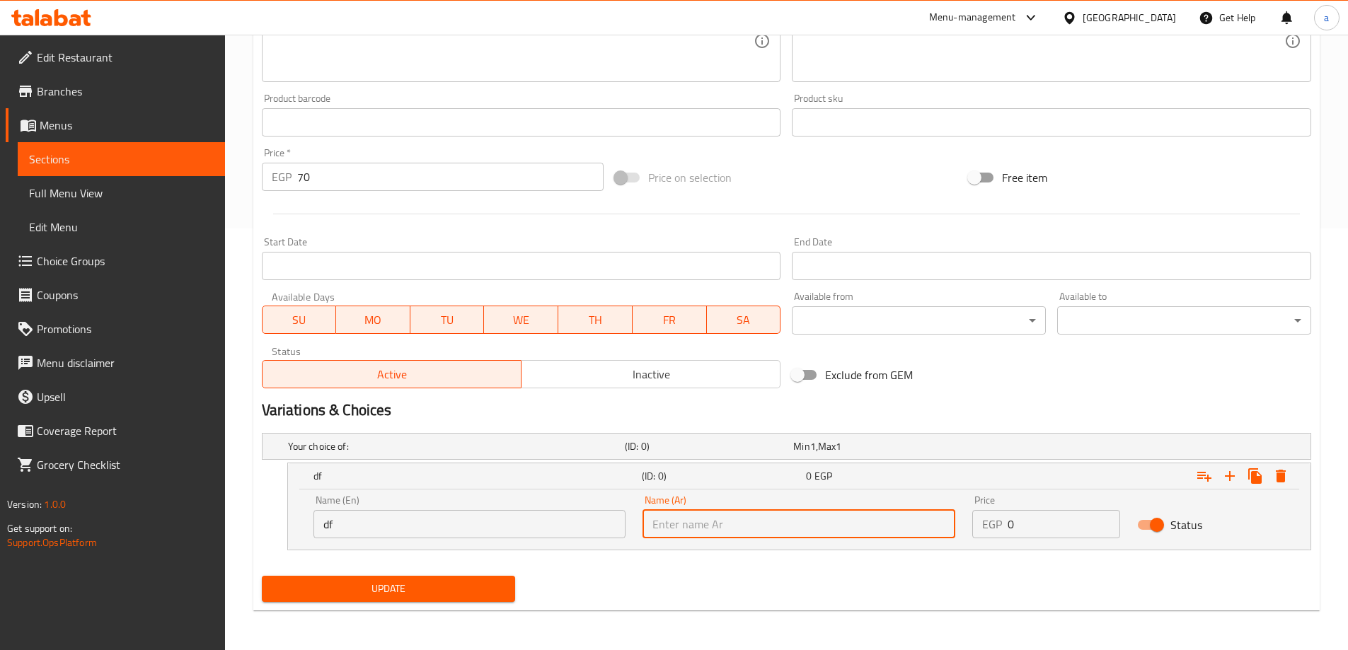
click at [821, 527] on input "text" at bounding box center [798, 524] width 313 height 28
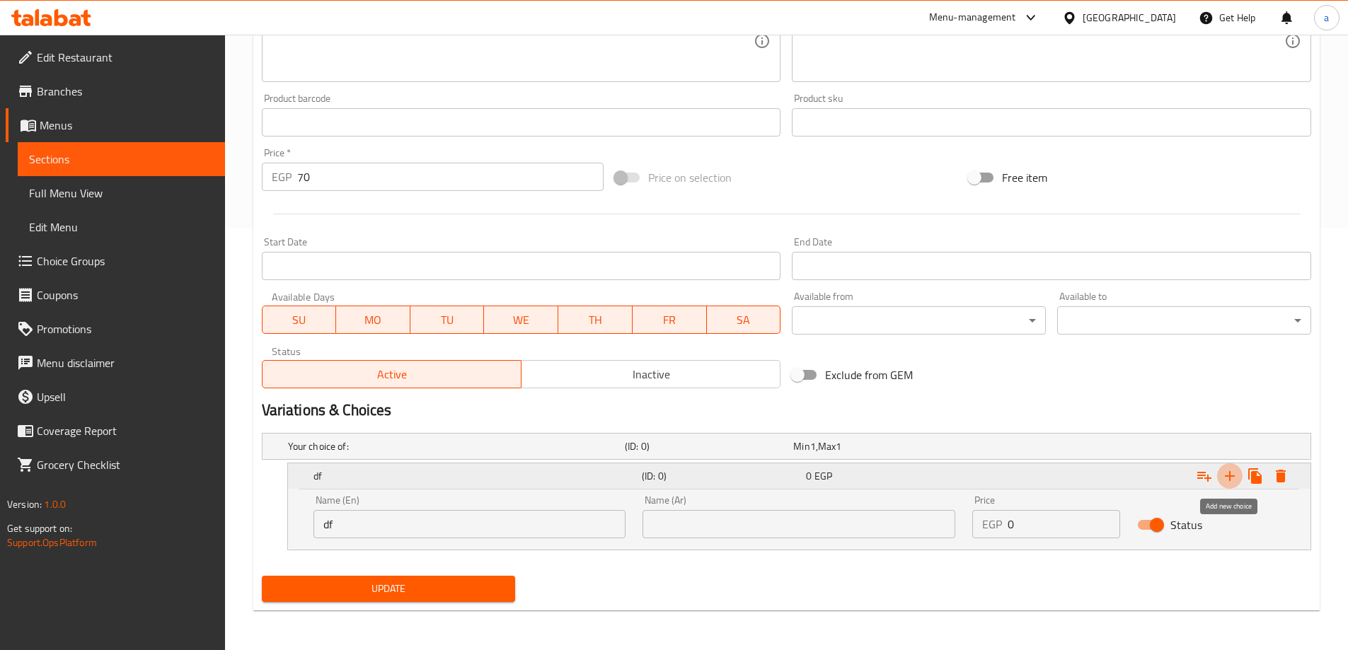
click at [1235, 473] on icon "Expand" at bounding box center [1229, 476] width 17 height 17
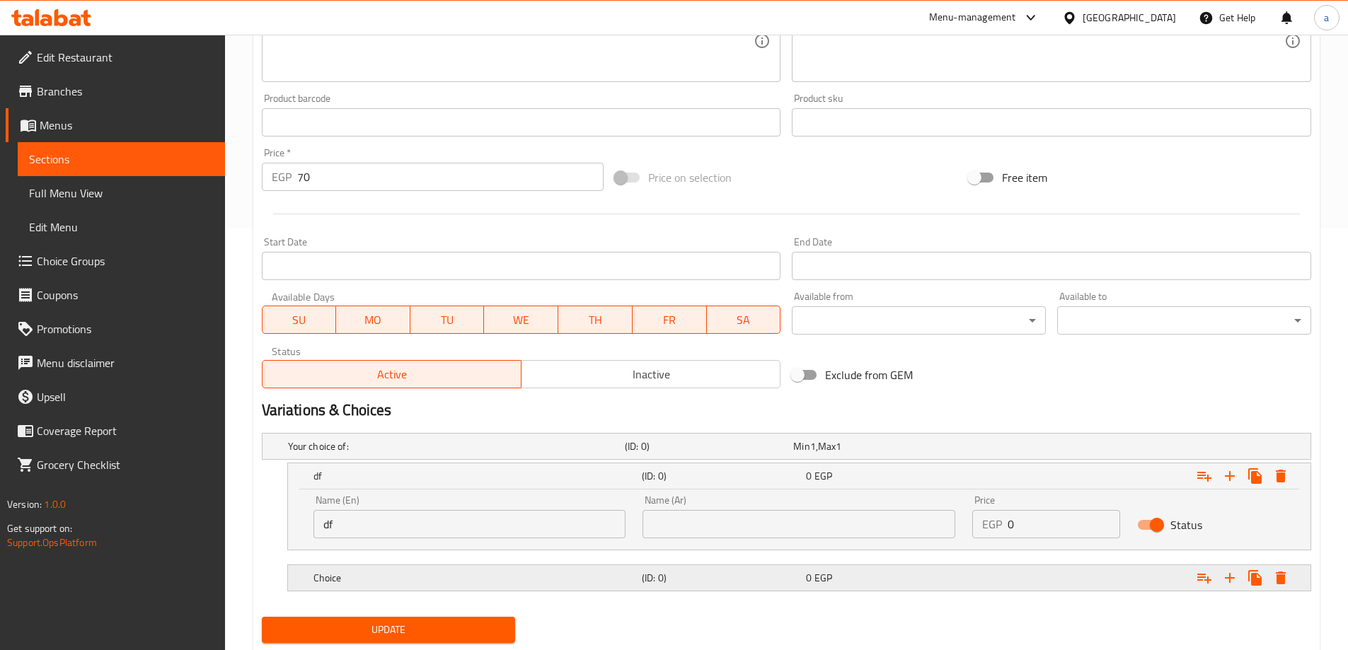
click at [496, 582] on h5 "Choice" at bounding box center [474, 578] width 323 height 14
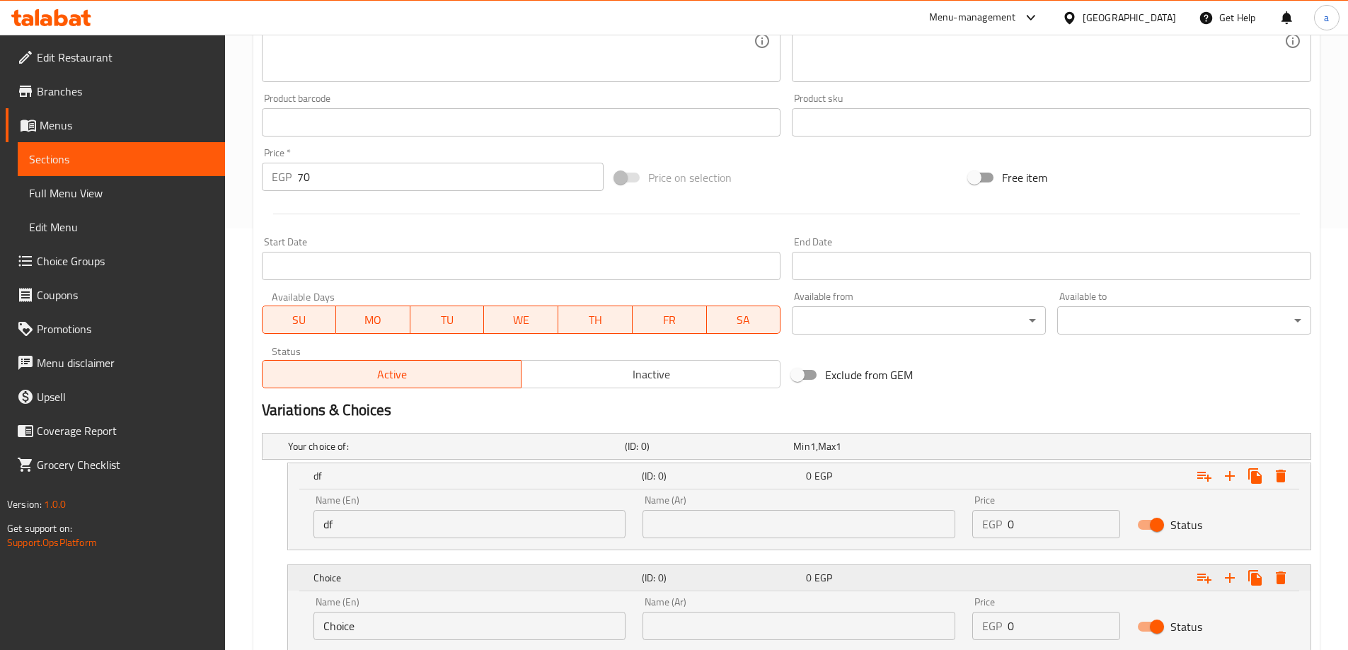
click at [469, 572] on h5 "Choice" at bounding box center [474, 578] width 323 height 14
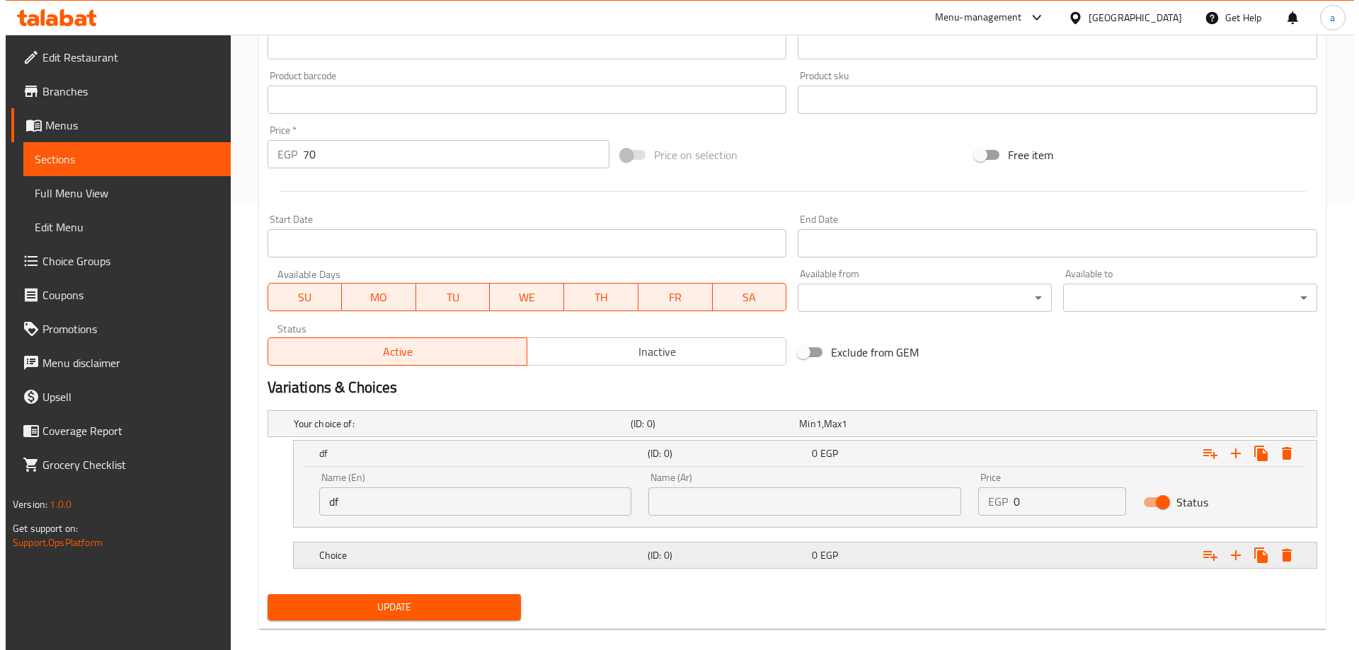
scroll to position [463, 0]
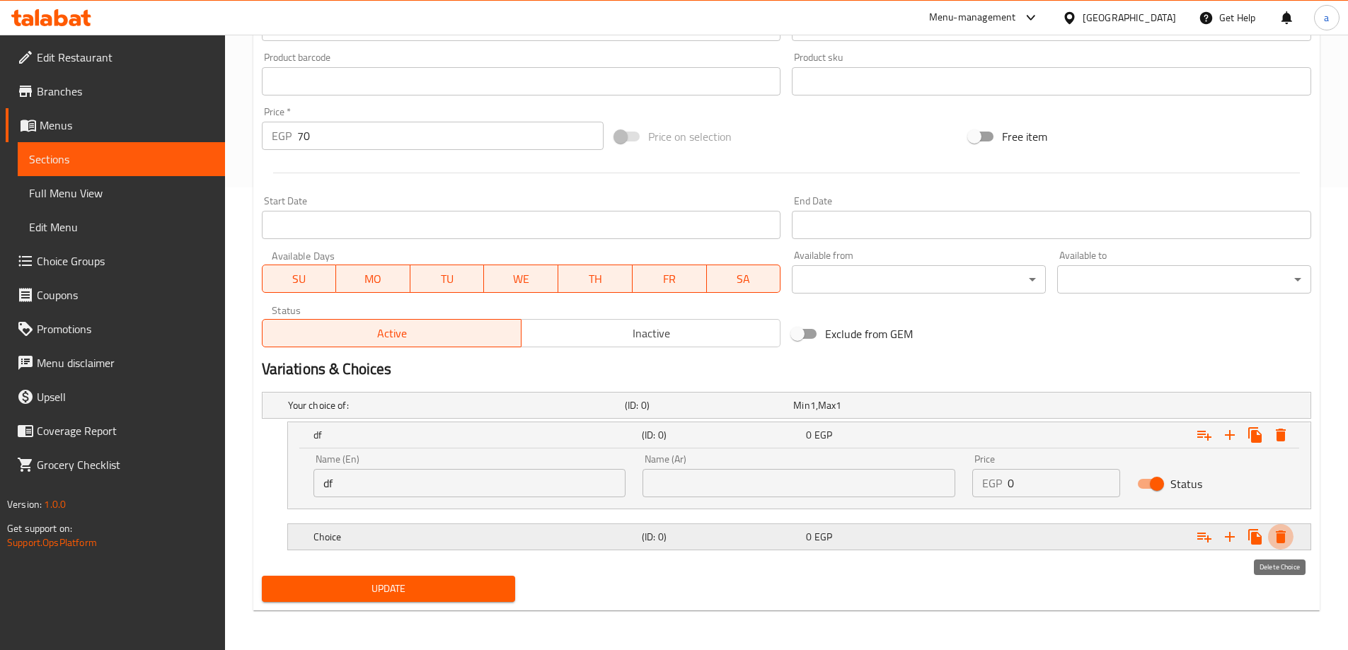
click at [1275, 537] on icon "Expand" at bounding box center [1280, 537] width 17 height 17
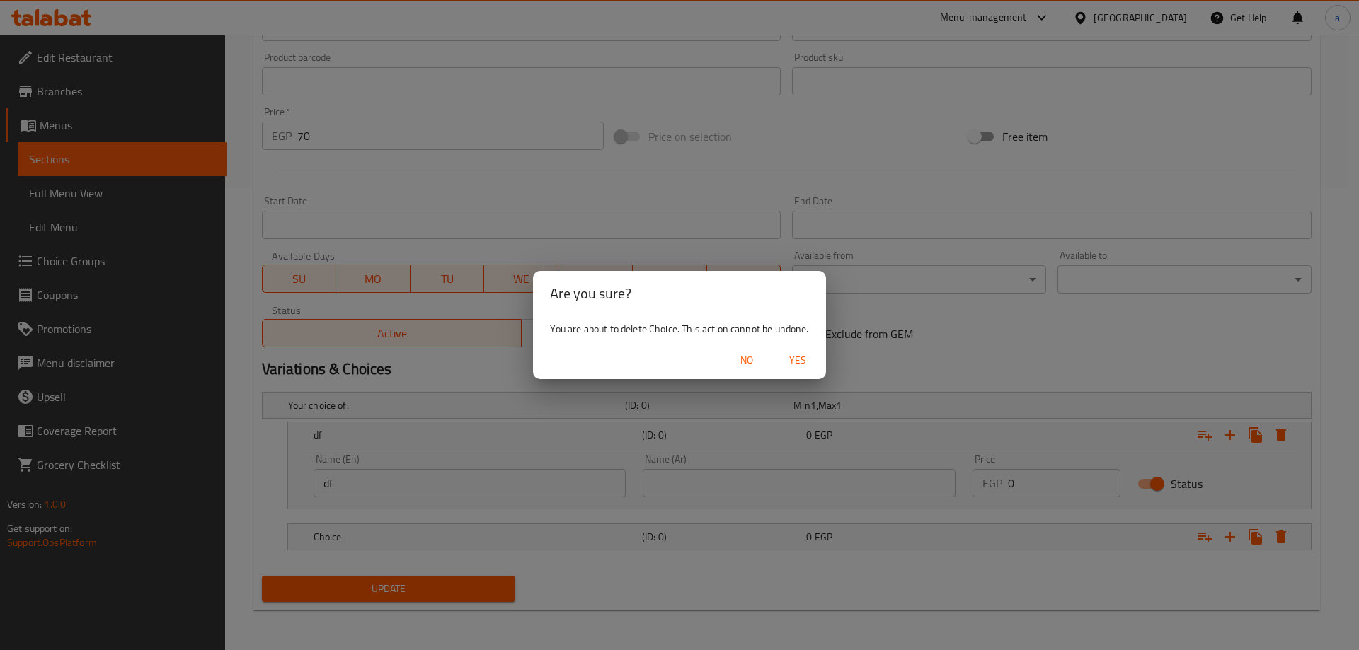
click at [807, 365] on span "Yes" at bounding box center [797, 361] width 34 height 18
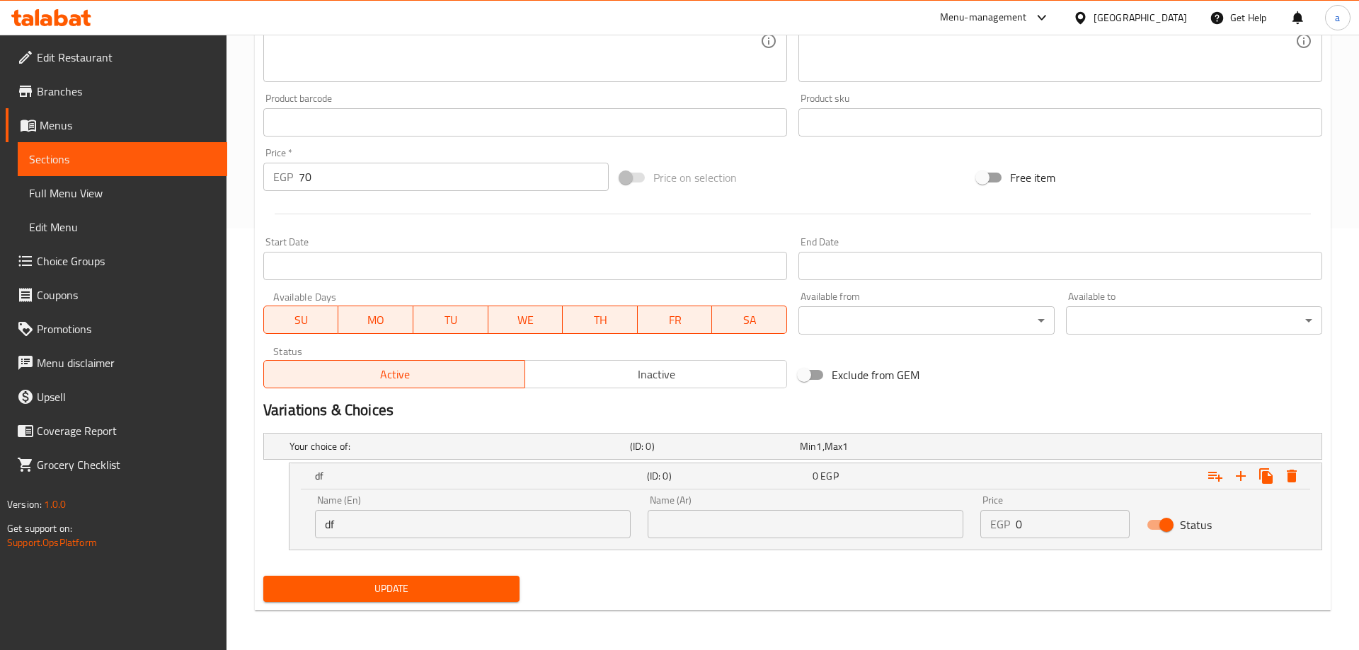
scroll to position [422, 0]
click at [1290, 473] on button "Expand" at bounding box center [1280, 475] width 25 height 25
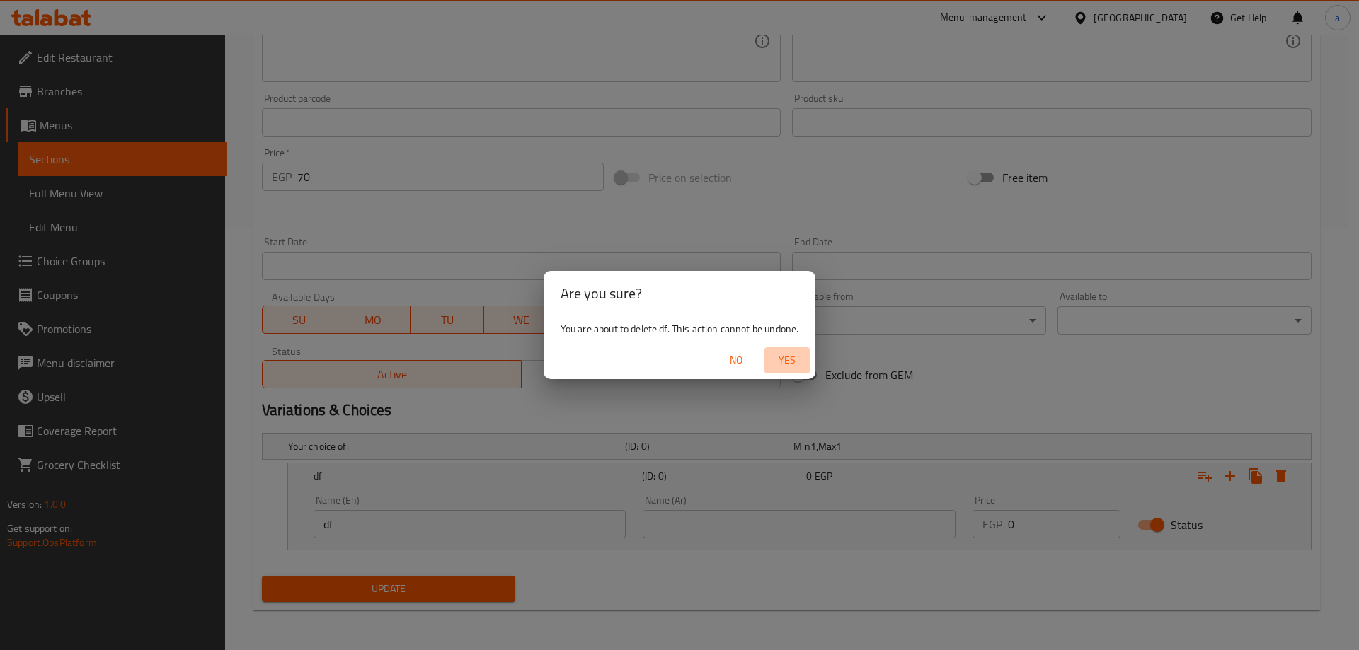
click at [804, 357] on span "Yes" at bounding box center [787, 361] width 34 height 18
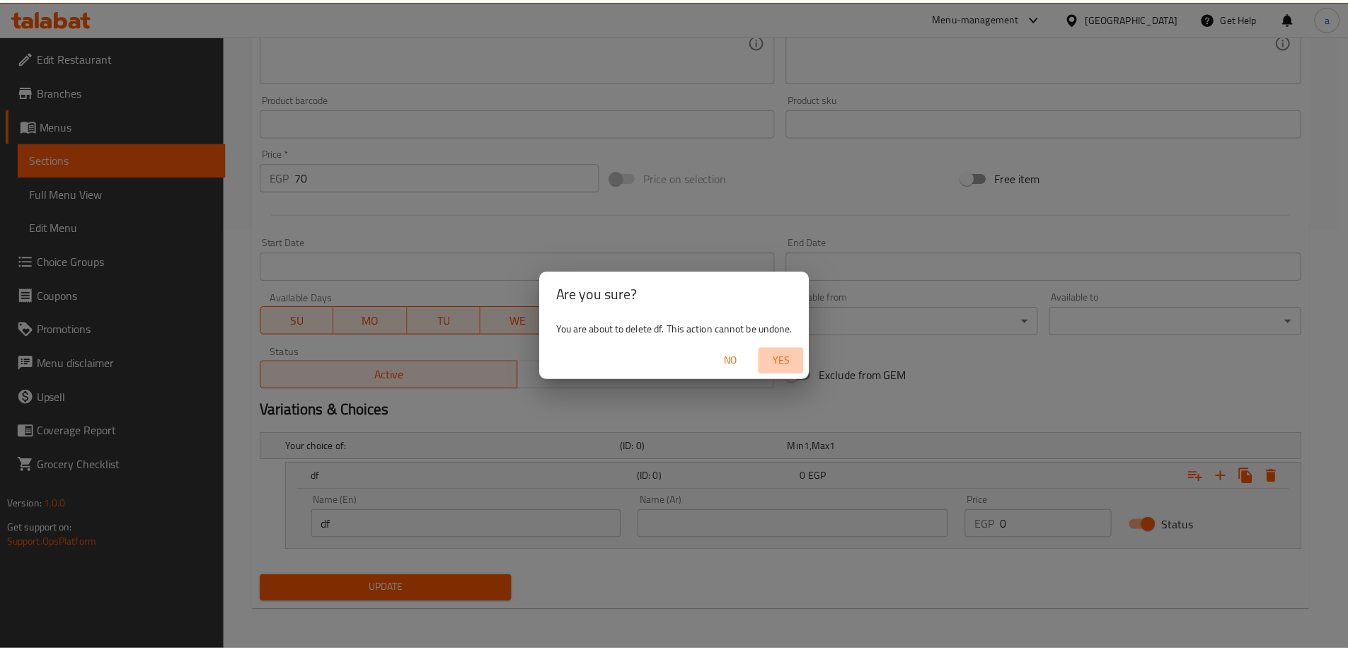
scroll to position [370, 0]
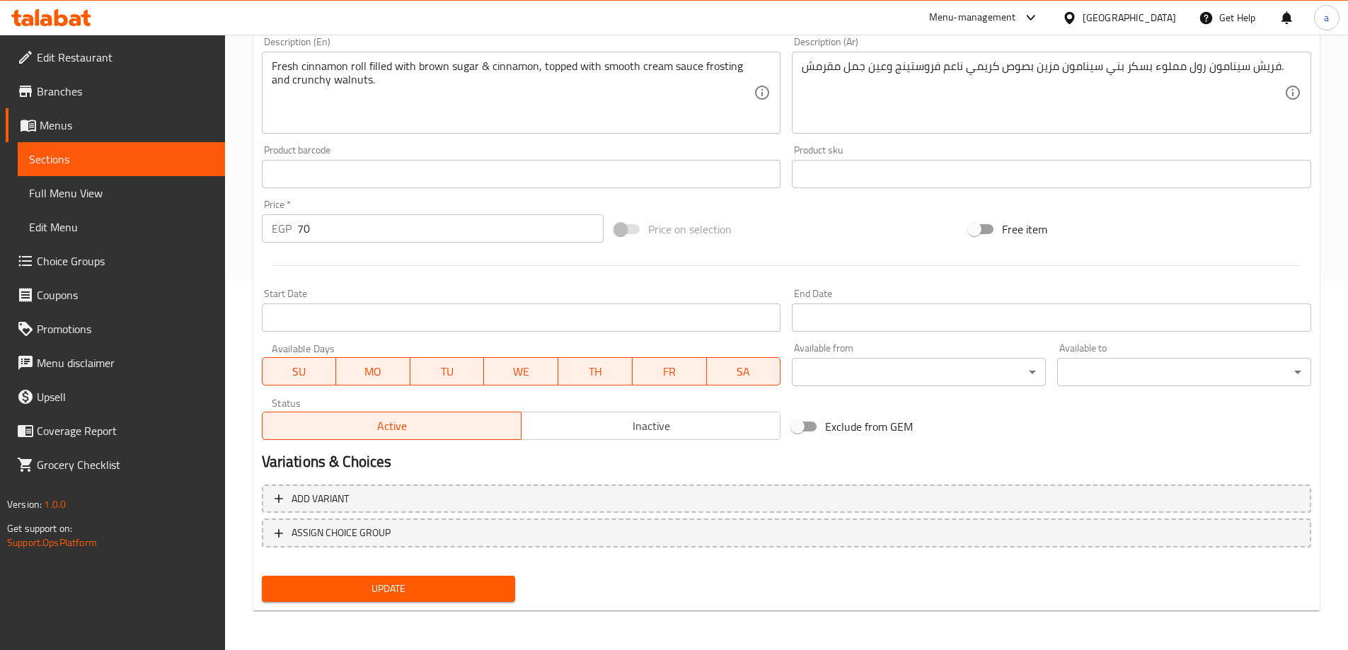
click at [59, 249] on link "Choice Groups" at bounding box center [115, 261] width 219 height 34
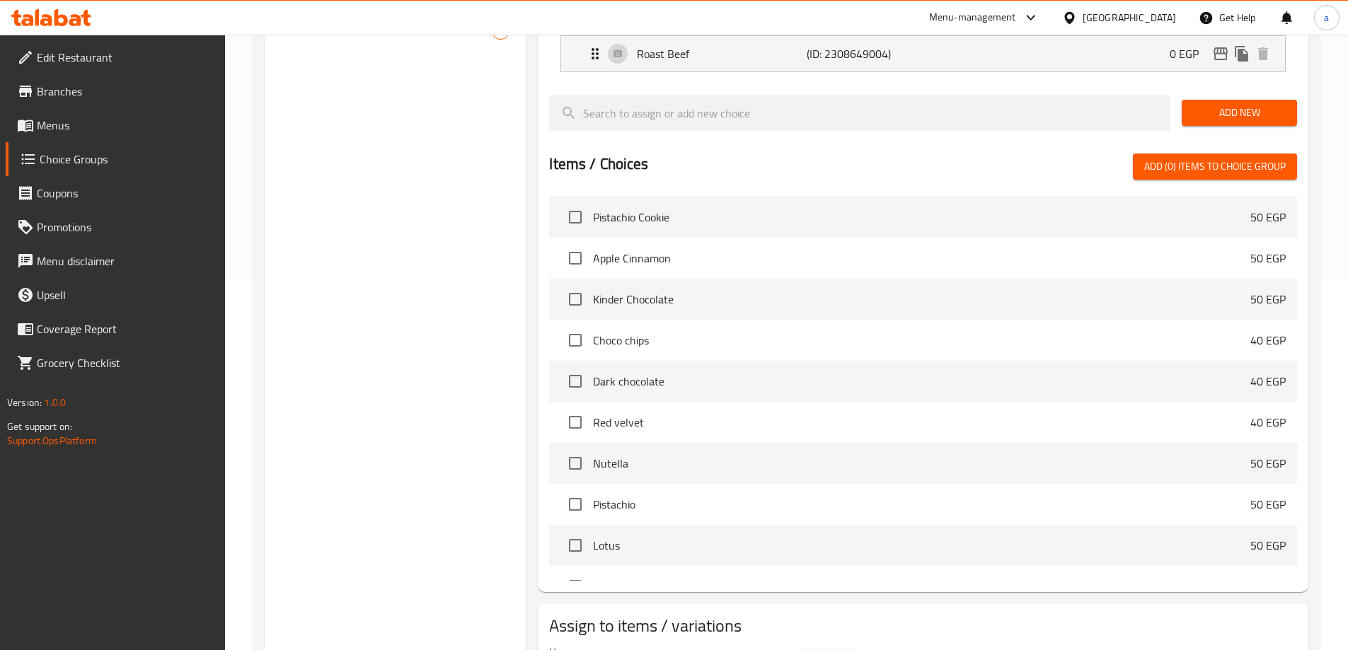
scroll to position [200, 0]
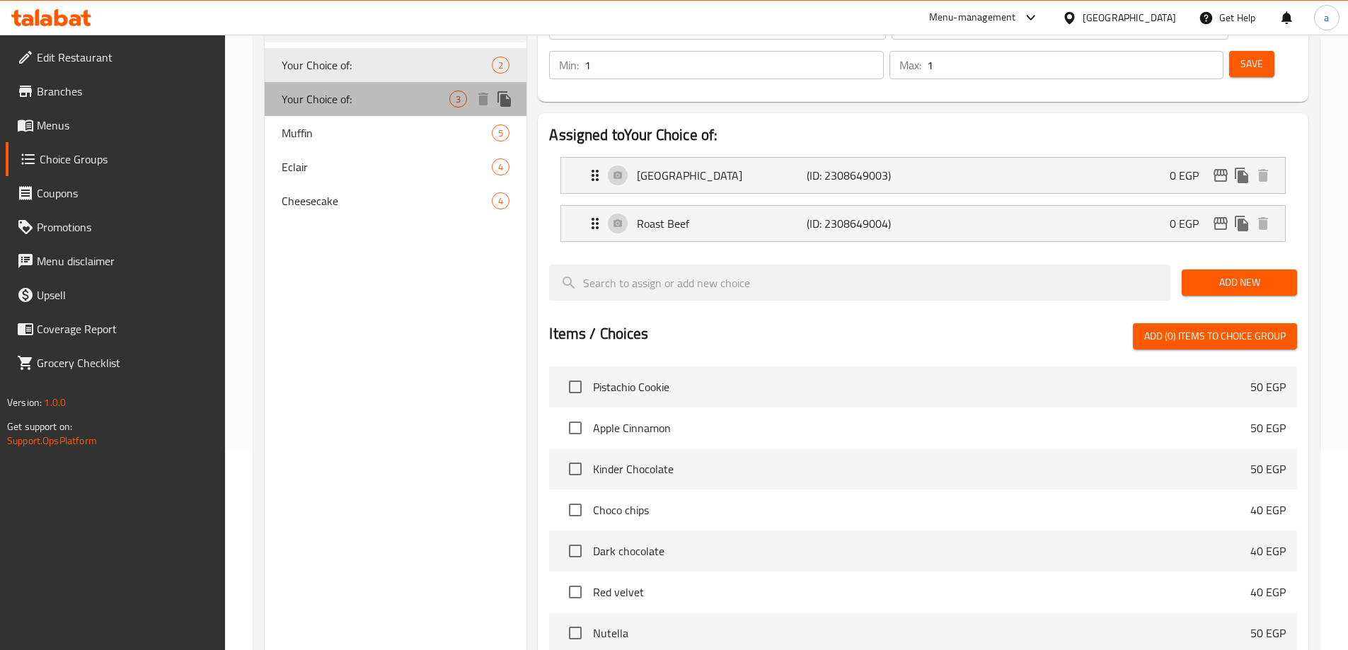
click at [331, 97] on span "Your Choice of:" at bounding box center [366, 99] width 168 height 17
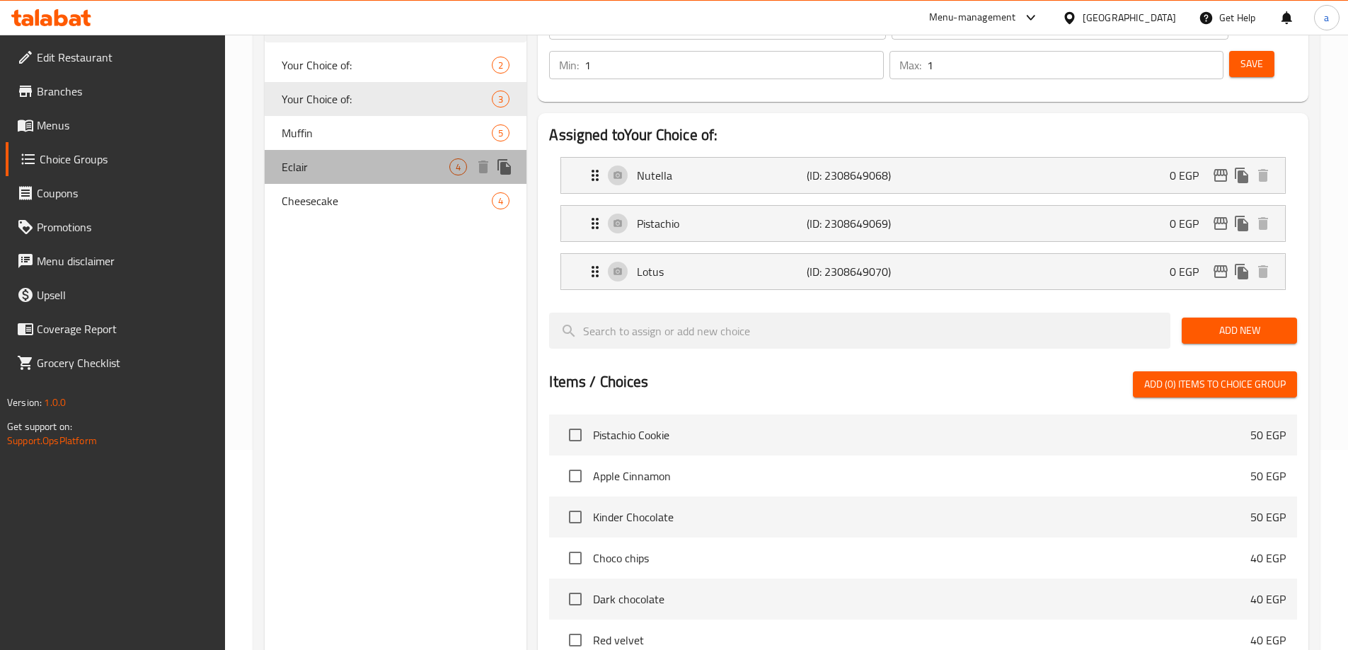
click at [292, 151] on div "Eclair 4" at bounding box center [396, 167] width 263 height 34
type input "Eclair"
type input "اكلير"
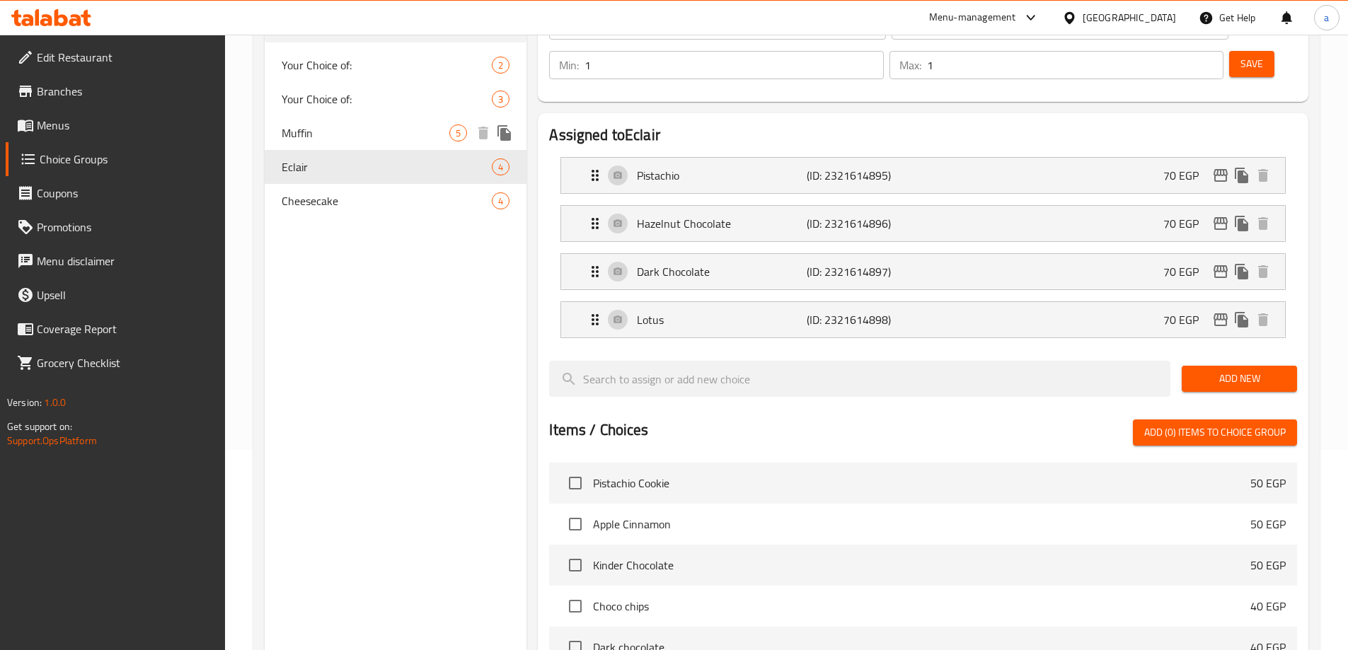
click at [305, 142] on span "Muffin" at bounding box center [366, 133] width 168 height 17
type input "Muffin"
type input "مافن"
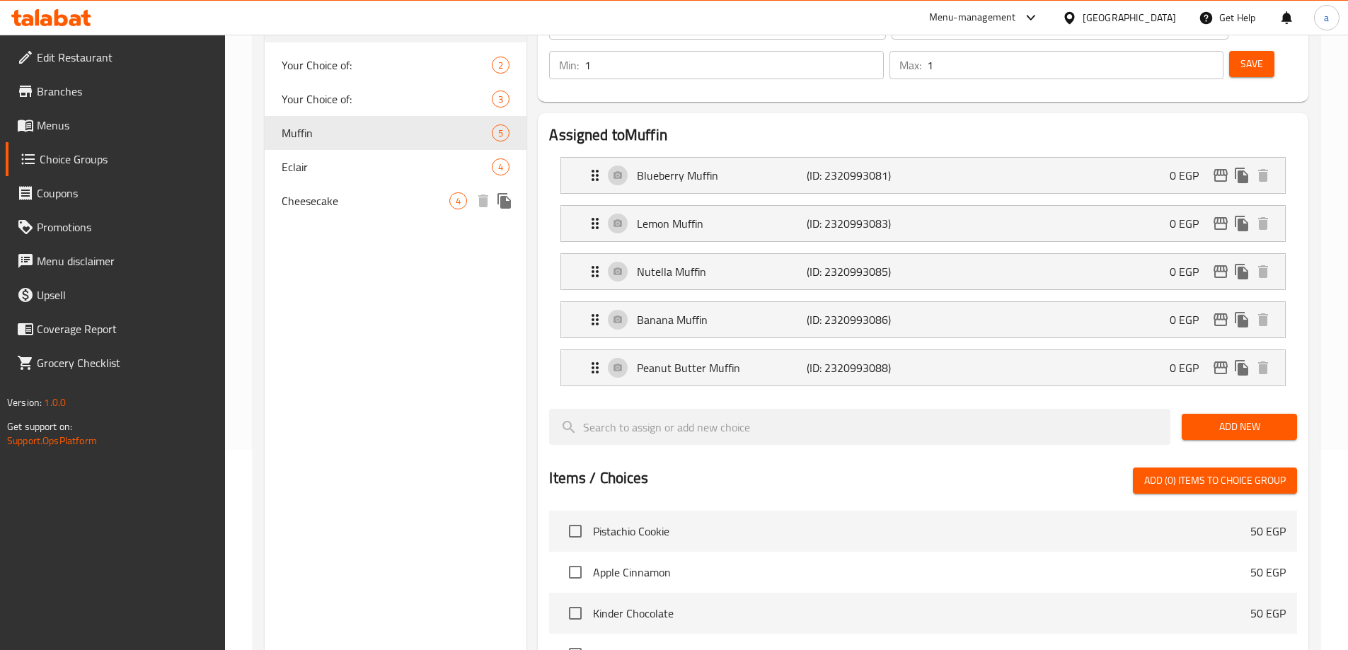
click at [313, 190] on div "Cheesecake 4" at bounding box center [396, 201] width 263 height 34
type input "Cheesecake"
type input "تشيز كيك"
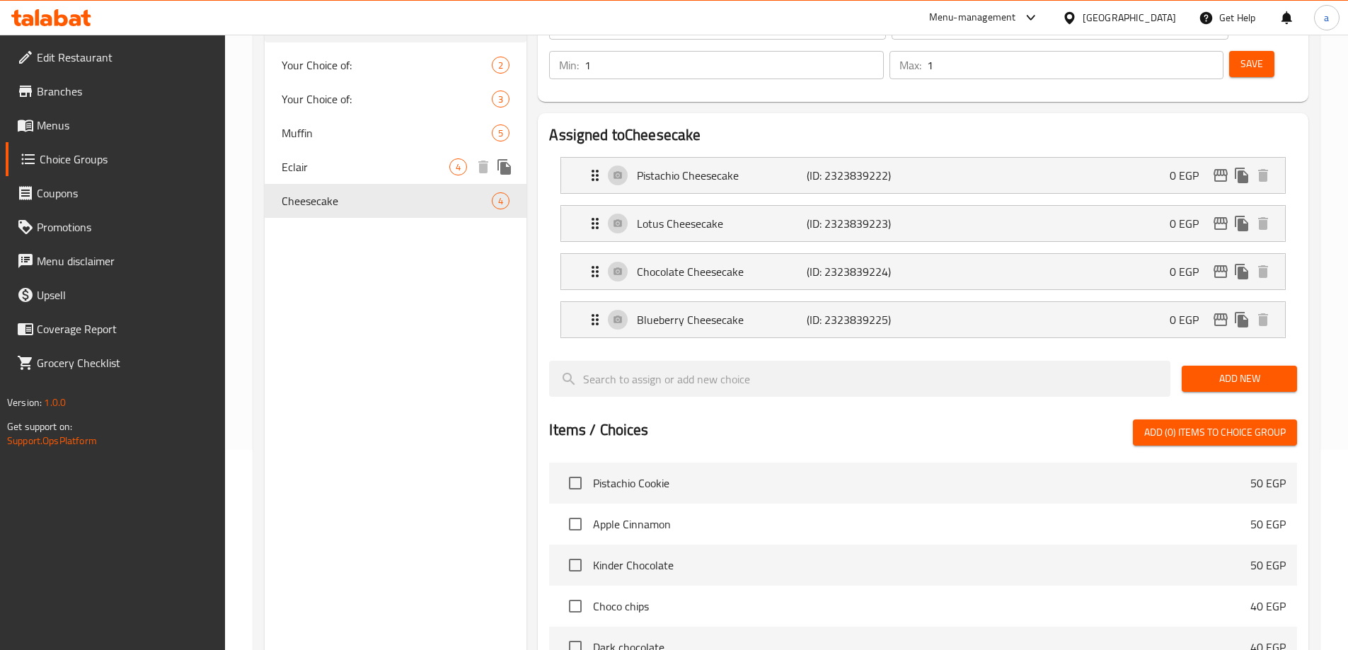
click at [316, 170] on span "Eclair" at bounding box center [366, 166] width 168 height 17
type input "Eclair"
type input "اكلير"
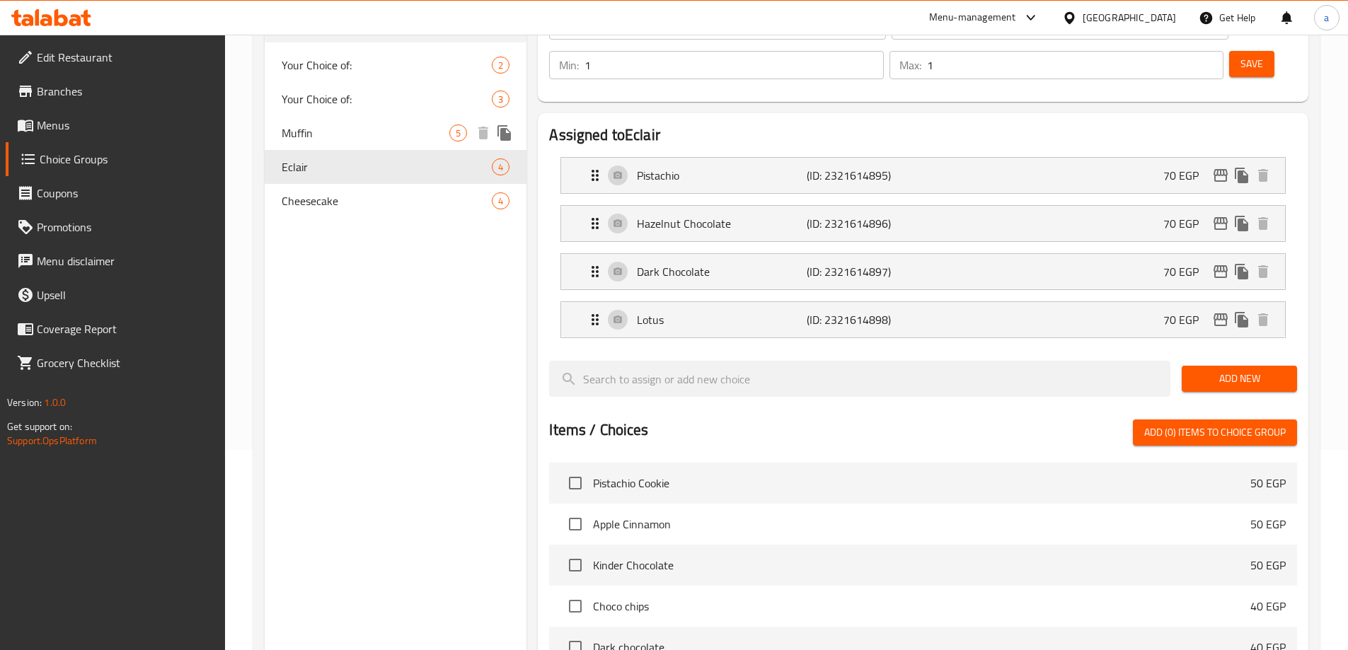
click at [306, 142] on span "Muffin" at bounding box center [366, 133] width 168 height 17
type input "Muffin"
type input "مافن"
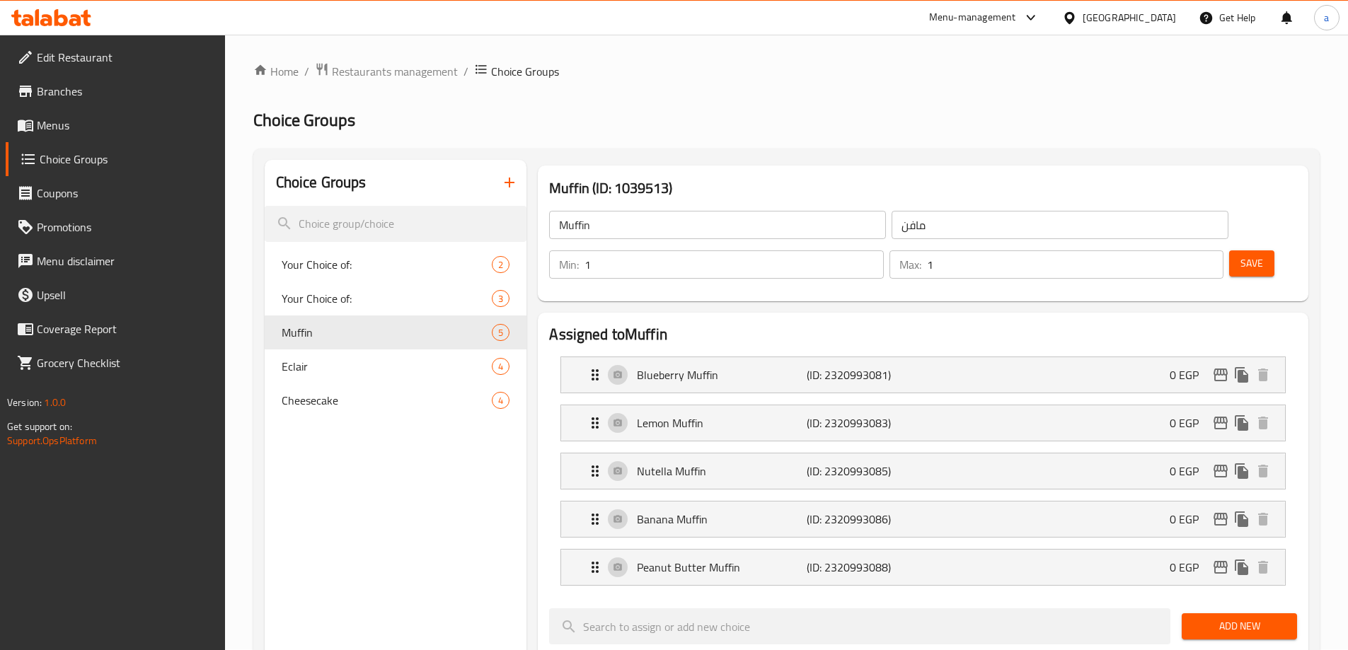
scroll to position [0, 0]
click at [737, 113] on h2 "Choice Groups" at bounding box center [786, 121] width 1066 height 23
click at [405, 58] on div "Home / Restaurants management / Choice Groups Choice Groups Choice Groups Your …" at bounding box center [786, 643] width 1123 height 1216
click at [404, 67] on span "Restaurants management" at bounding box center [395, 72] width 126 height 17
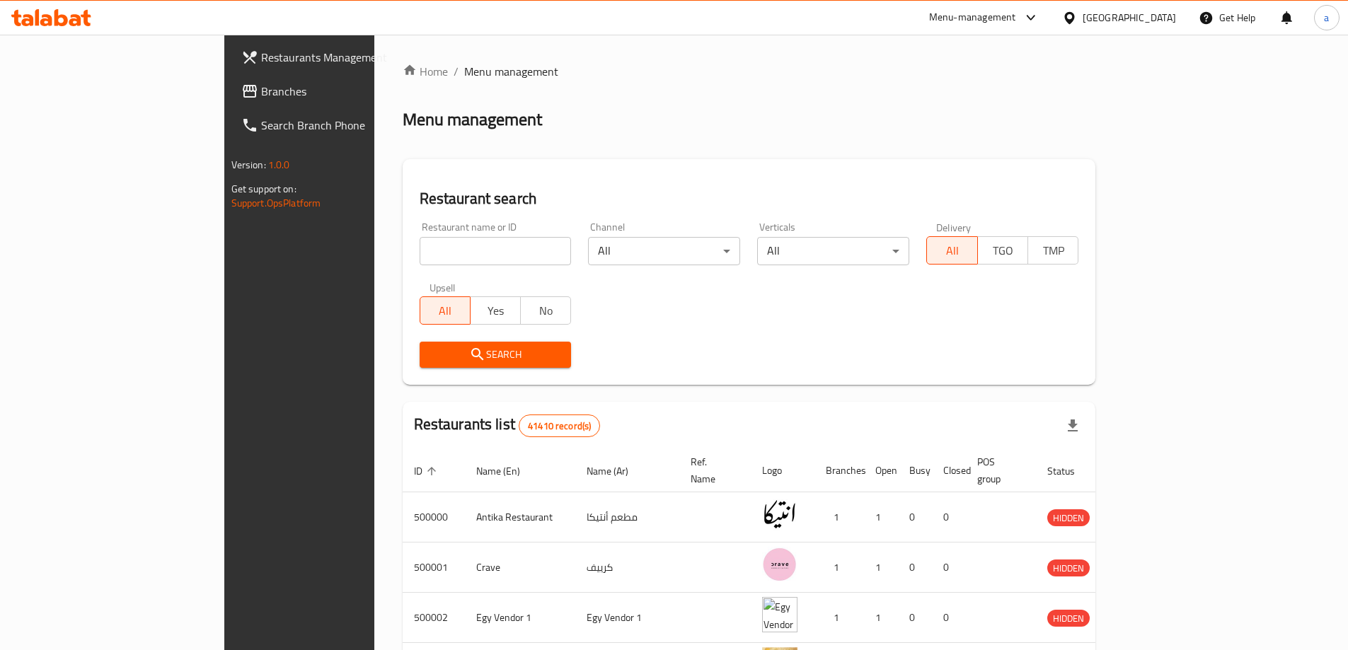
click at [261, 96] on span "Branches" at bounding box center [349, 91] width 177 height 17
